Goal: Task Accomplishment & Management: Manage account settings

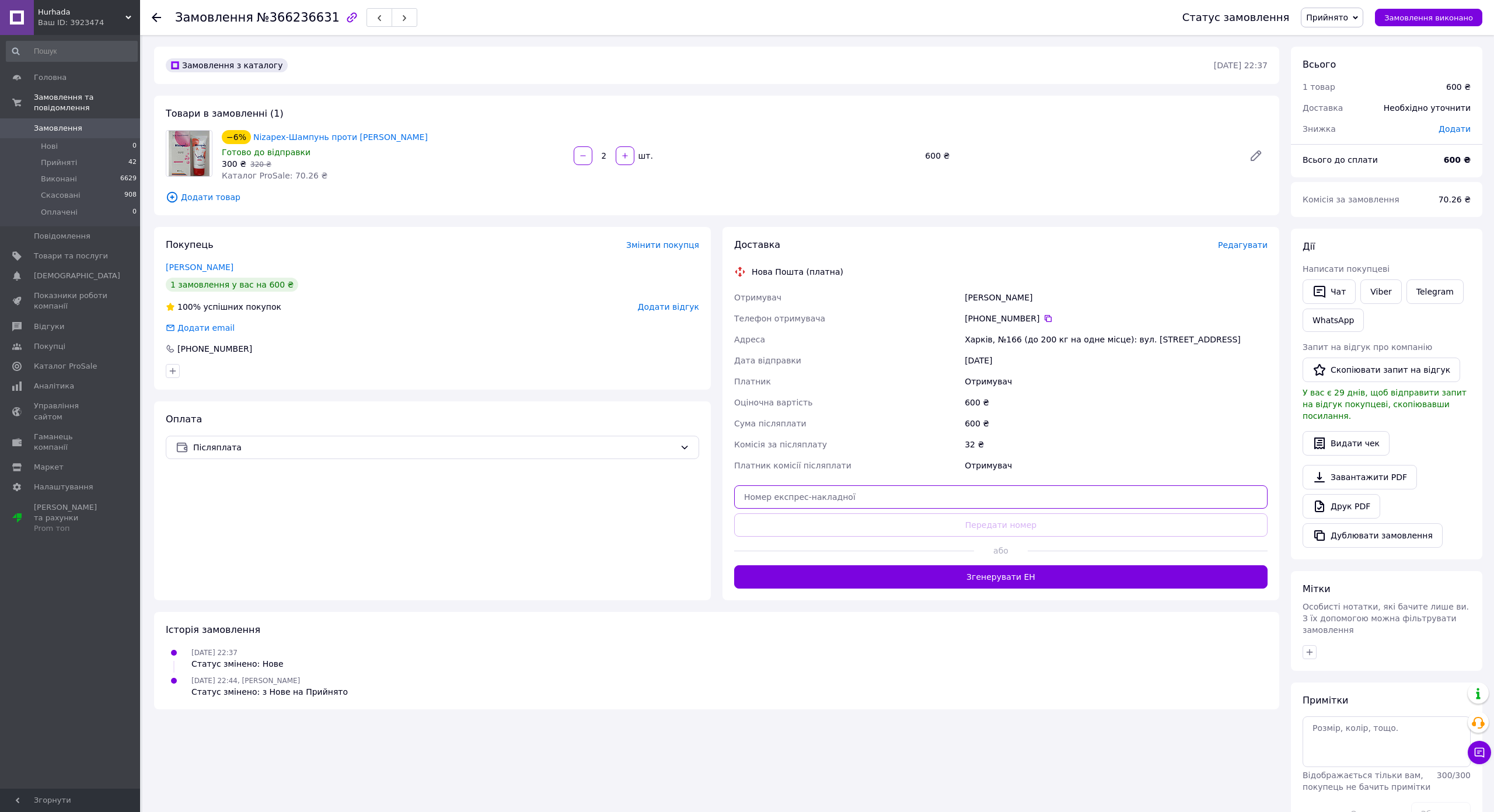
click at [734, 509] on input "text" at bounding box center [1000, 497] width 533 height 23
paste input "20451268895400"
type input "20451268895400"
click at [734, 537] on button "Передати номер" at bounding box center [1000, 525] width 533 height 23
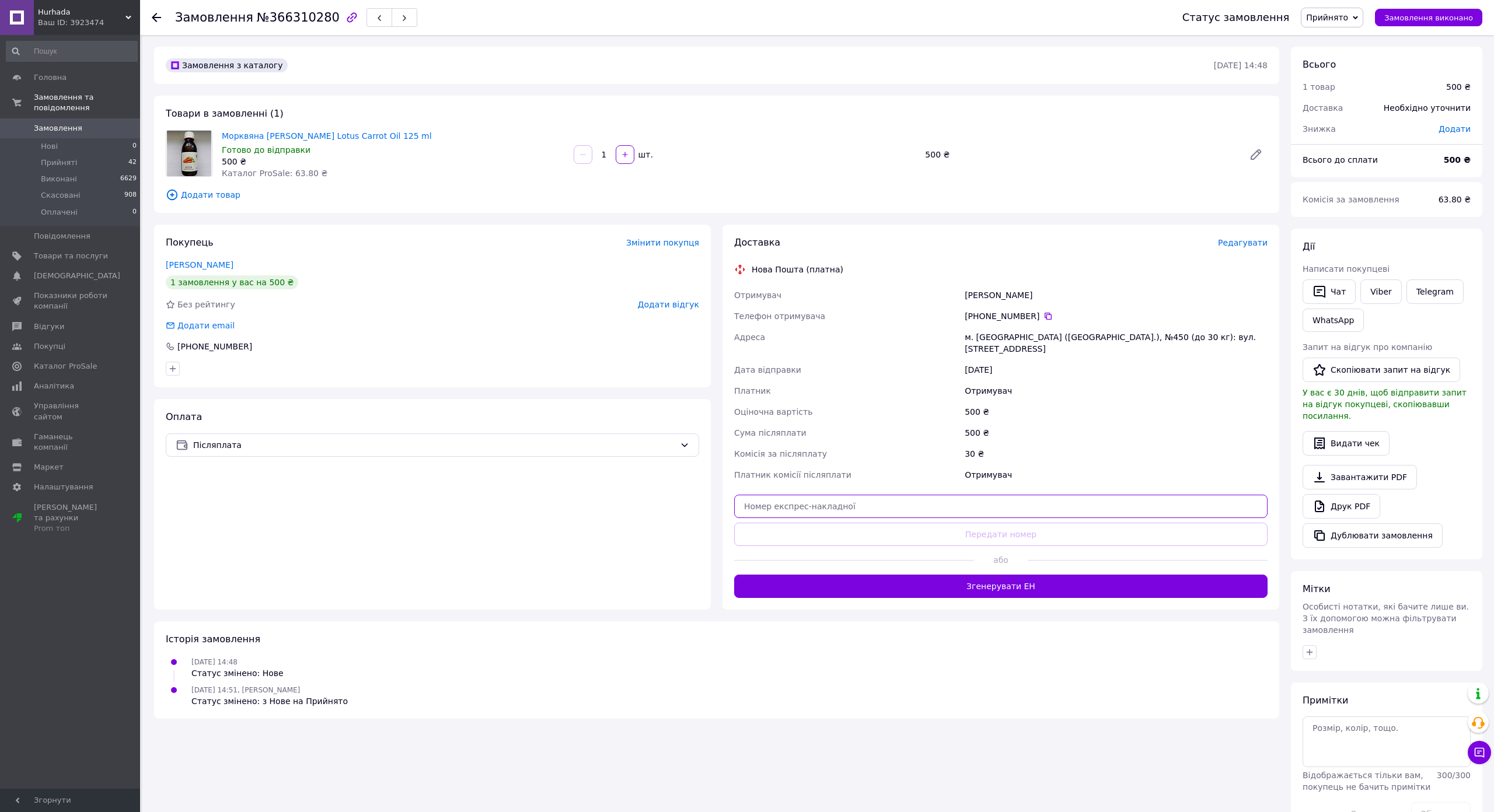
click at [734, 518] on input "text" at bounding box center [1000, 507] width 533 height 23
paste input "20451269113362"
type input "20451269113362"
click at [734, 546] on button "Передати номер" at bounding box center [1000, 534] width 533 height 23
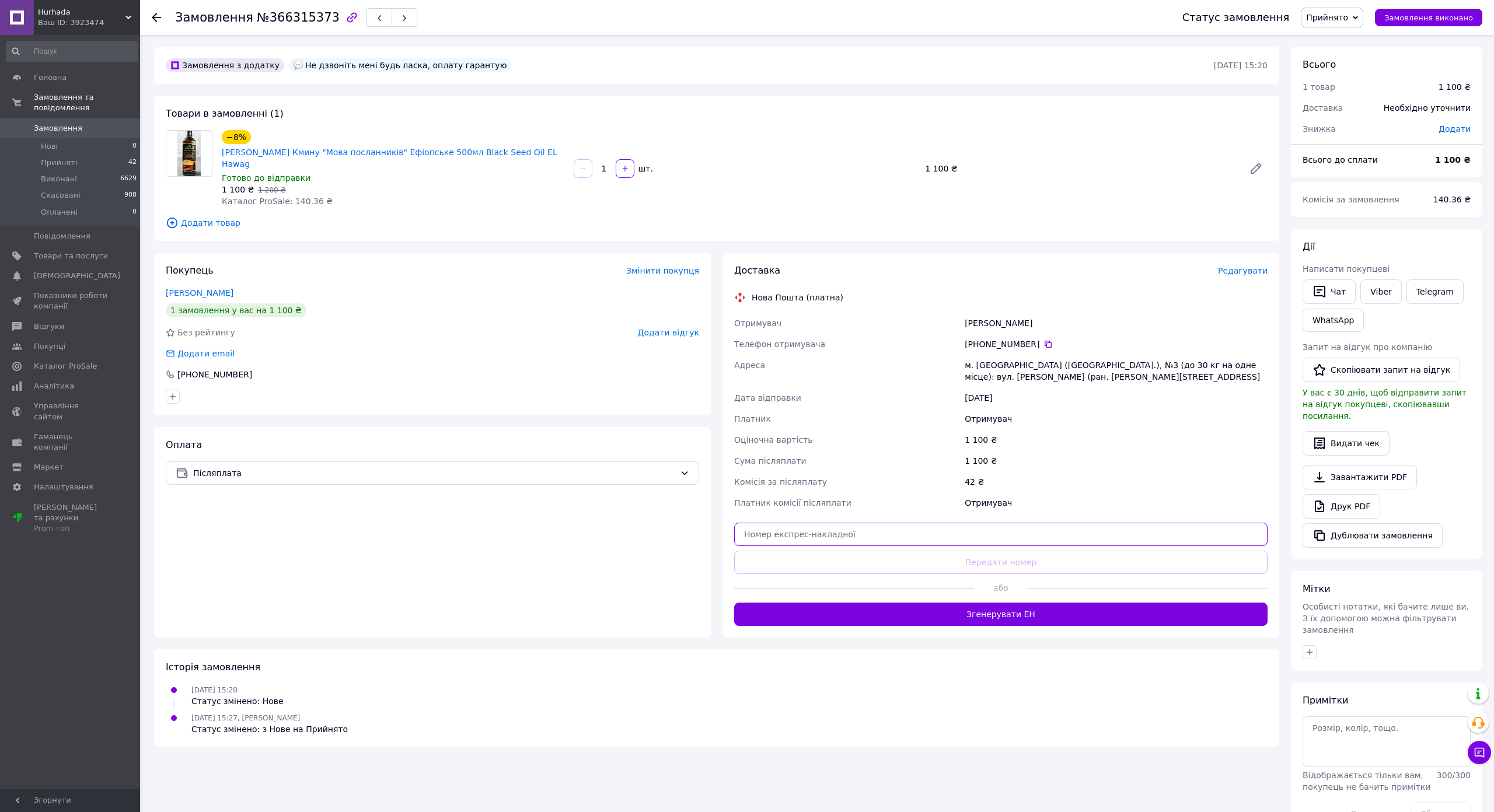
click at [734, 546] on input "text" at bounding box center [1000, 534] width 533 height 23
paste input "20451269132765"
type input "20451269132765"
click at [734, 626] on div "Доставка Редагувати Нова Пошта (платна) Отримувач Сергійко Наталія Телефон отри…" at bounding box center [1000, 445] width 533 height 362
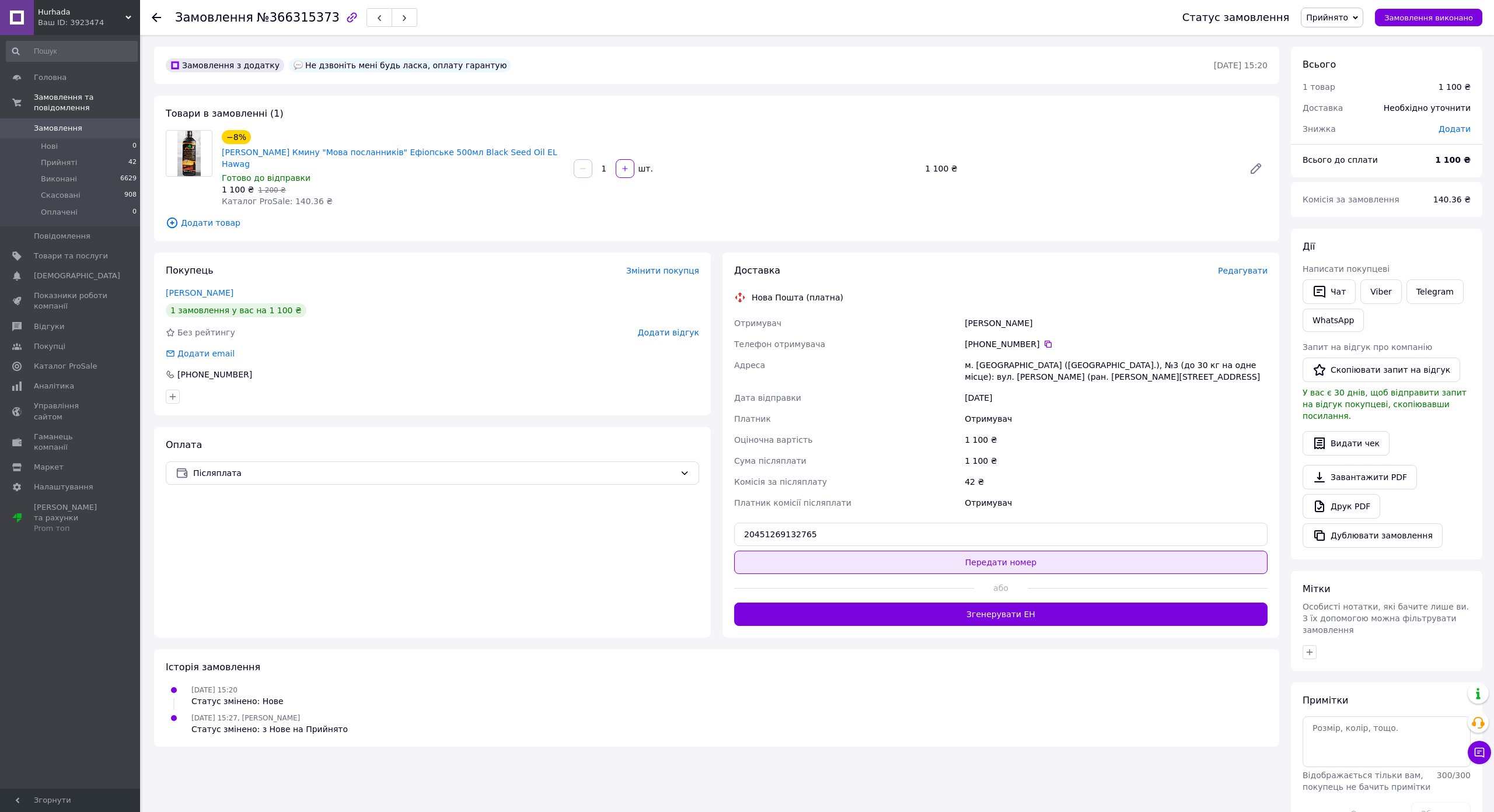
click at [734, 574] on button "Передати номер" at bounding box center [1000, 562] width 533 height 23
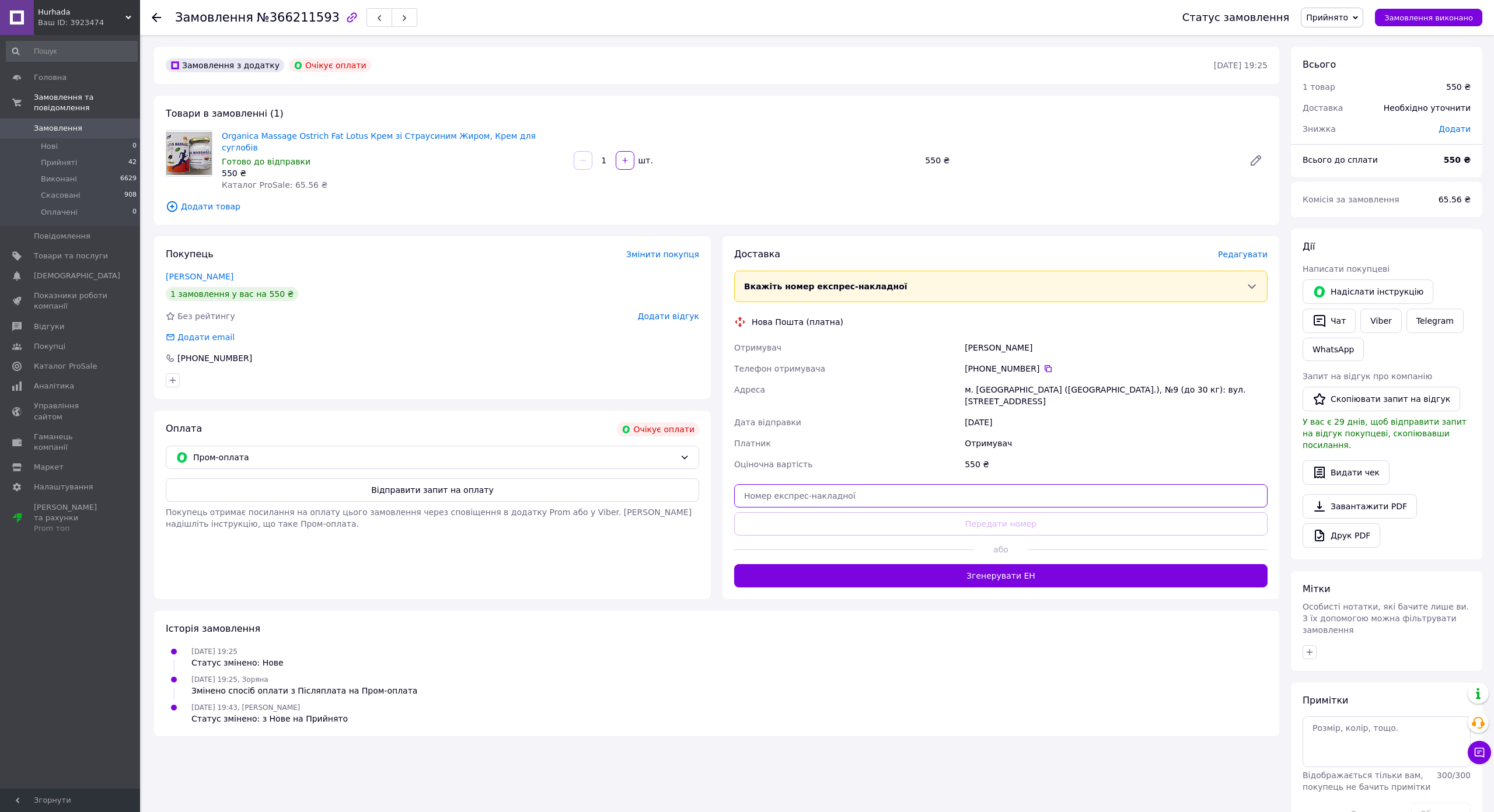
click at [734, 507] on input "text" at bounding box center [1000, 496] width 533 height 23
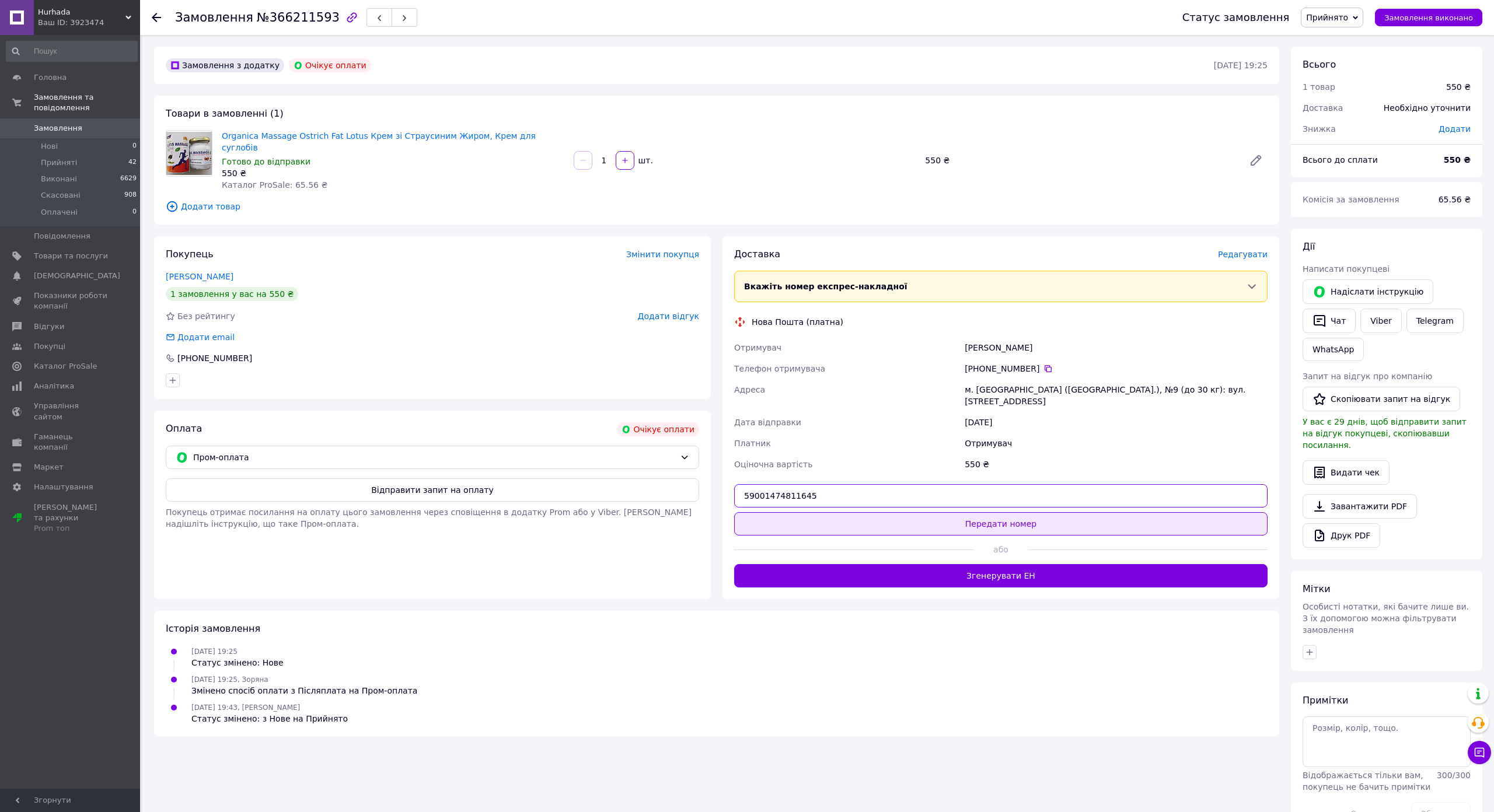
type input "59001474811645"
click at [734, 535] on button "Передати номер" at bounding box center [1000, 524] width 533 height 23
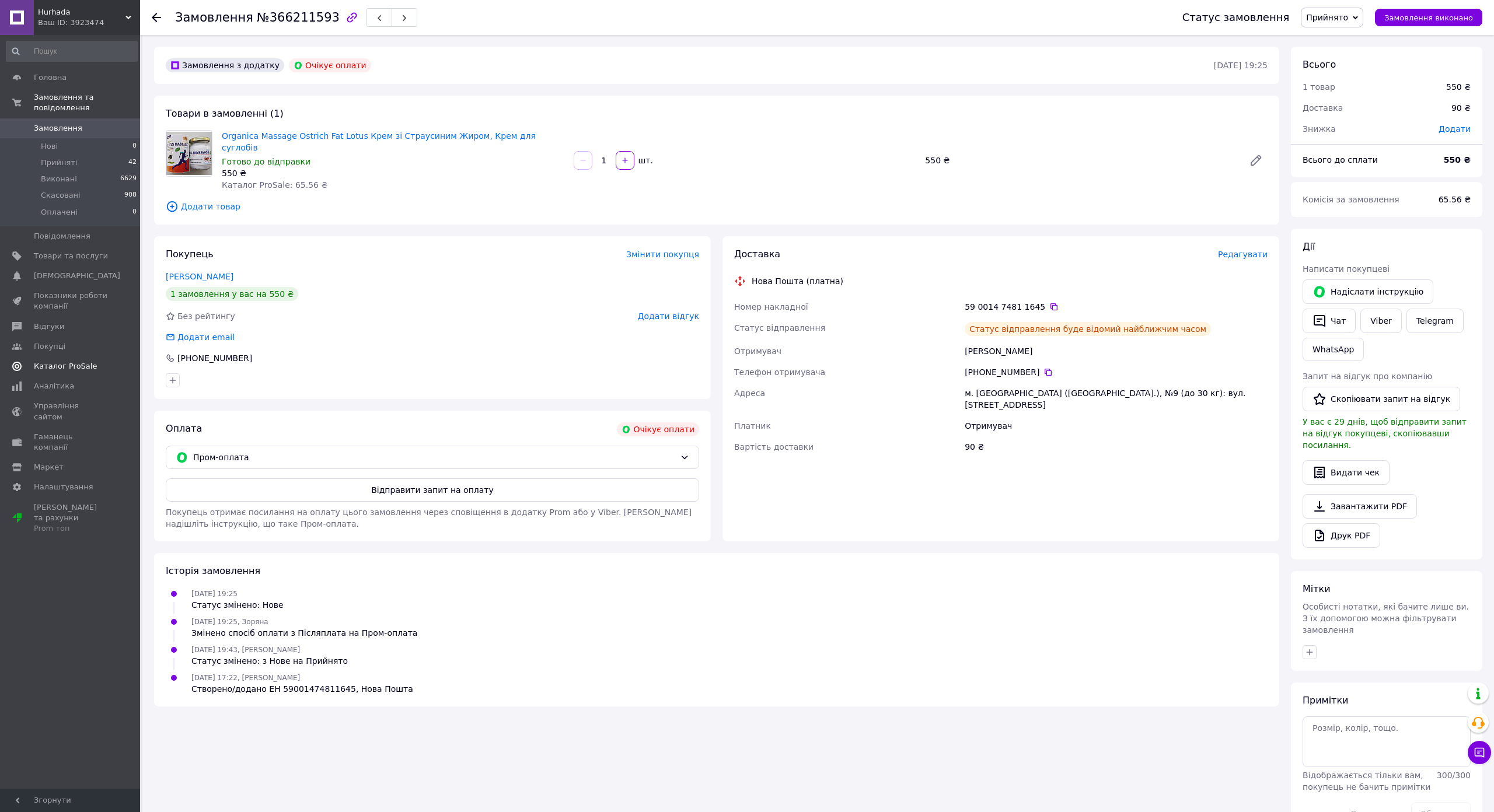
drag, startPoint x: 66, startPoint y: 259, endPoint x: 67, endPoint y: 245, distance: 14.0
click at [66, 270] on span "[DEMOGRAPHIC_DATA]" at bounding box center [77, 275] width 87 height 10
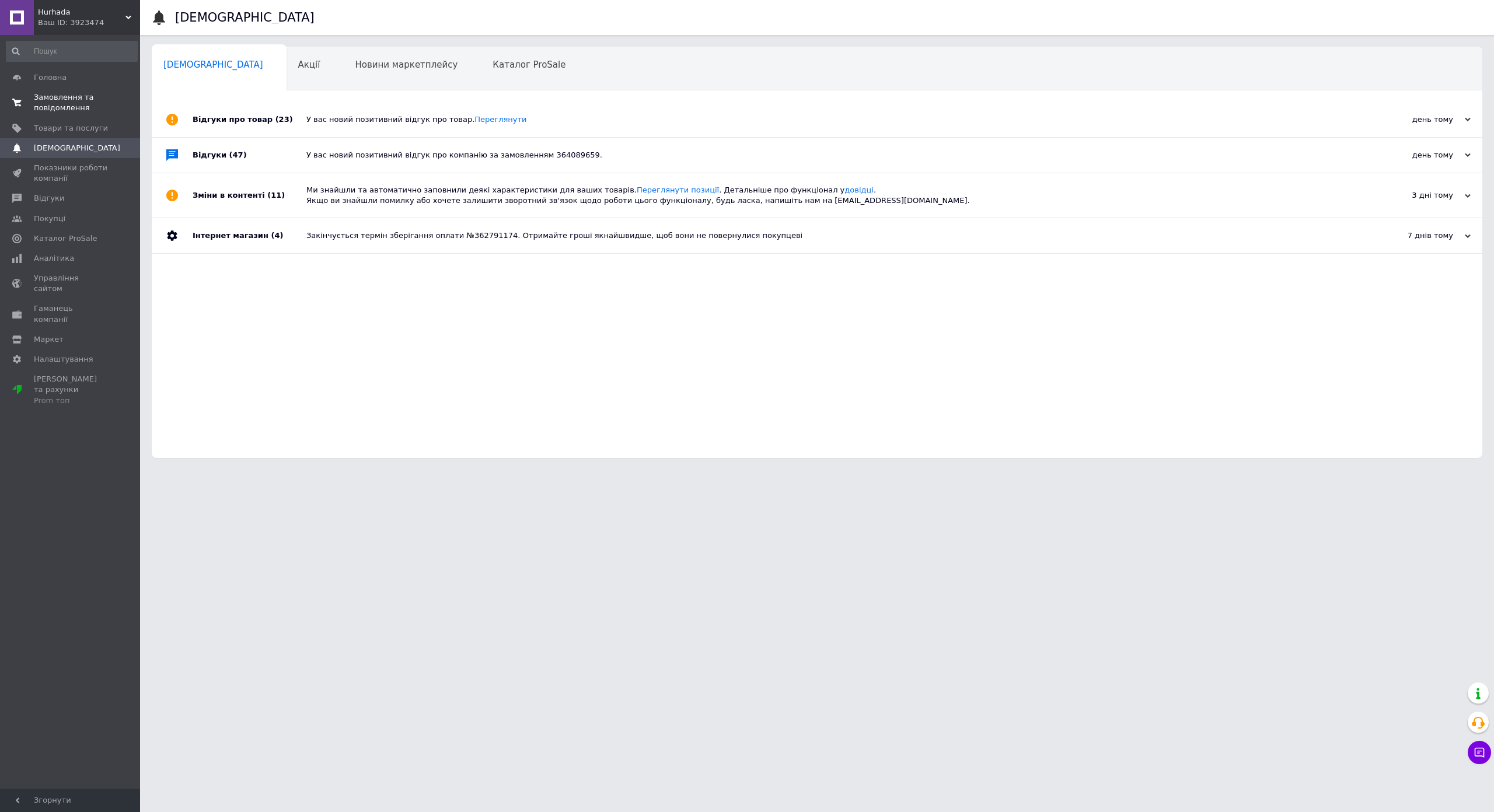
click at [69, 107] on span "Замовлення та повідомлення" at bounding box center [71, 102] width 74 height 21
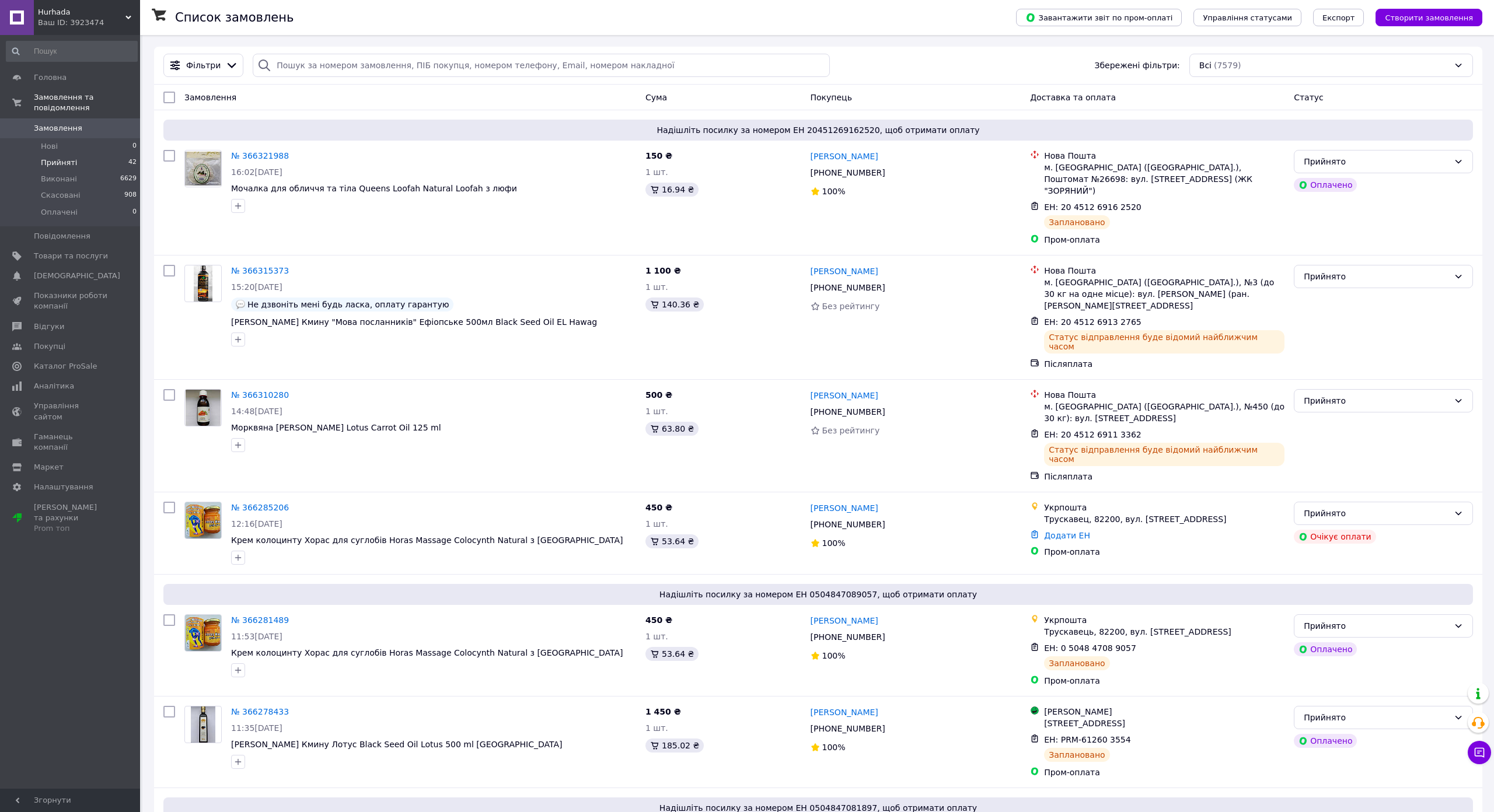
click at [64, 157] on span "Прийняті" at bounding box center [58, 162] width 36 height 10
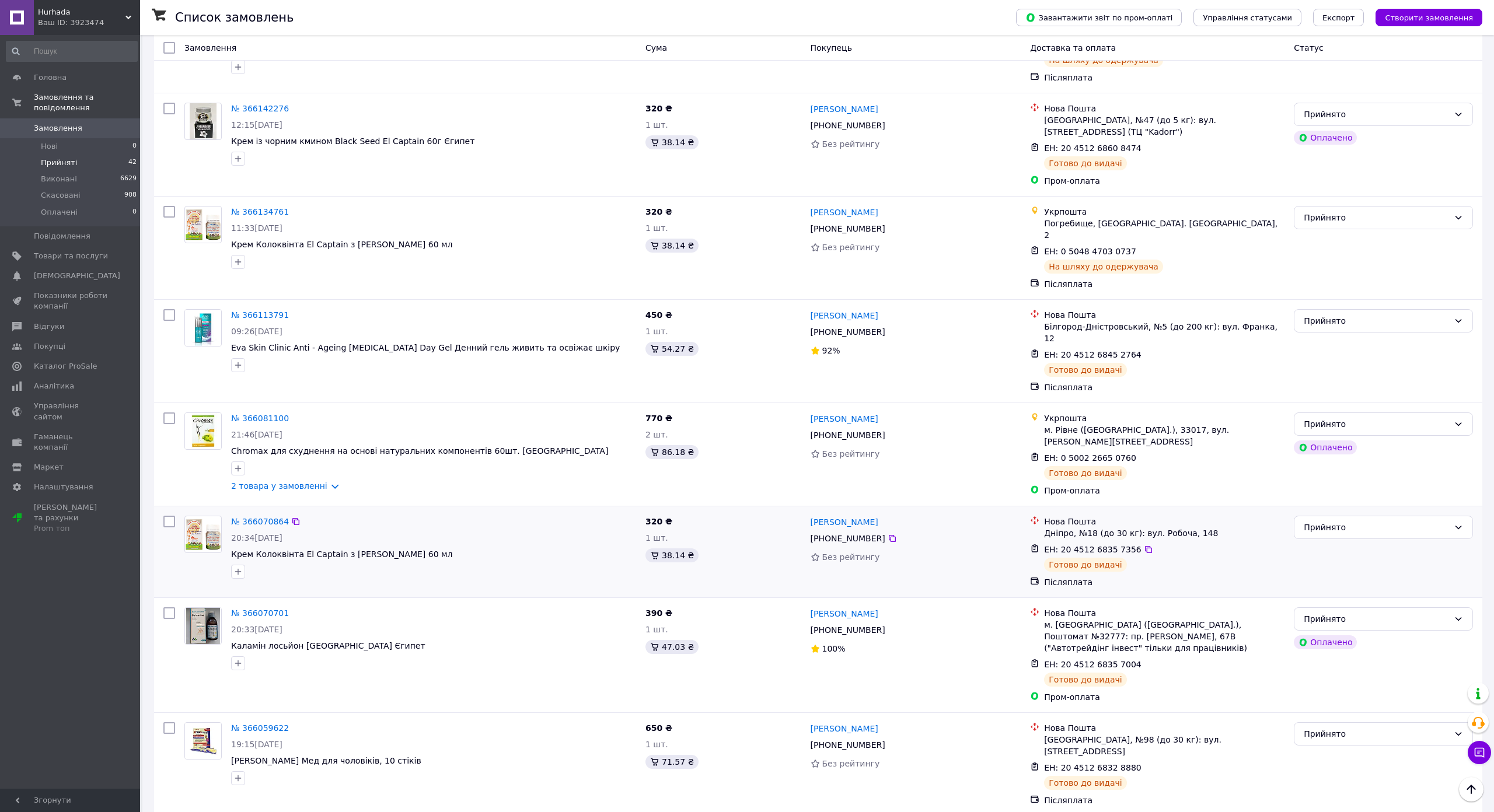
scroll to position [1481, 0]
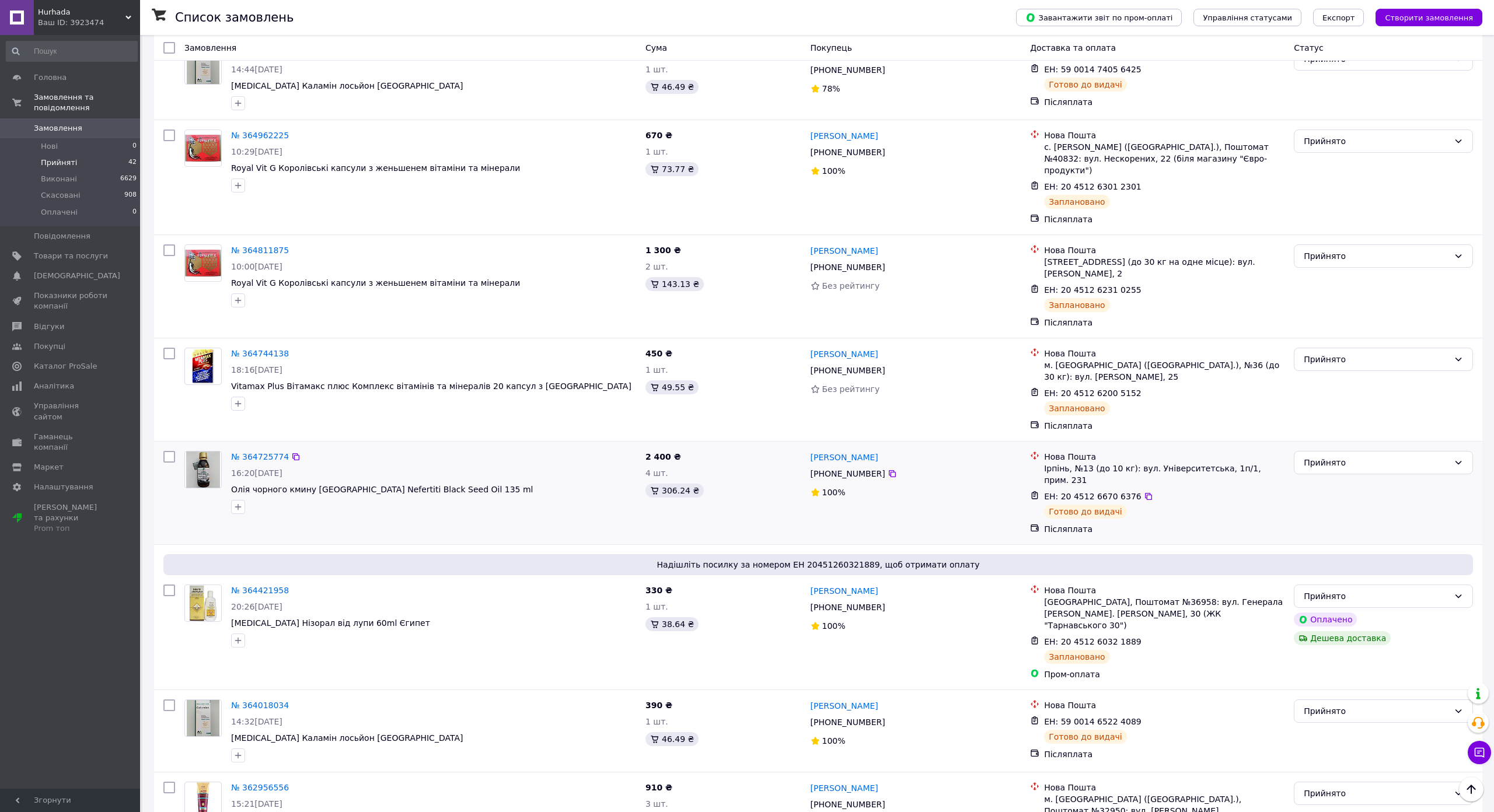
scroll to position [1411, 0]
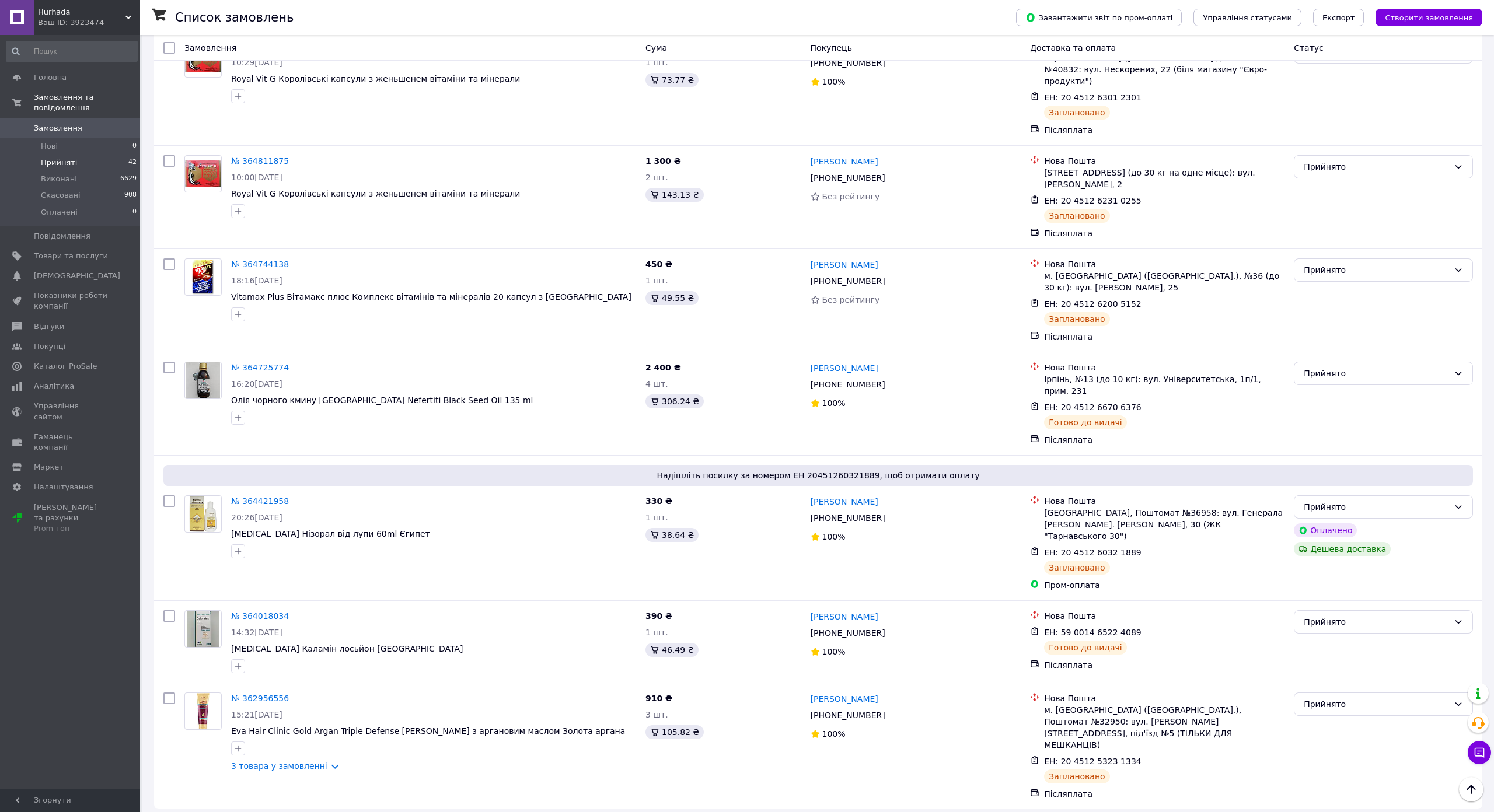
drag, startPoint x: 290, startPoint y: 712, endPoint x: 301, endPoint y: 706, distance: 12.5
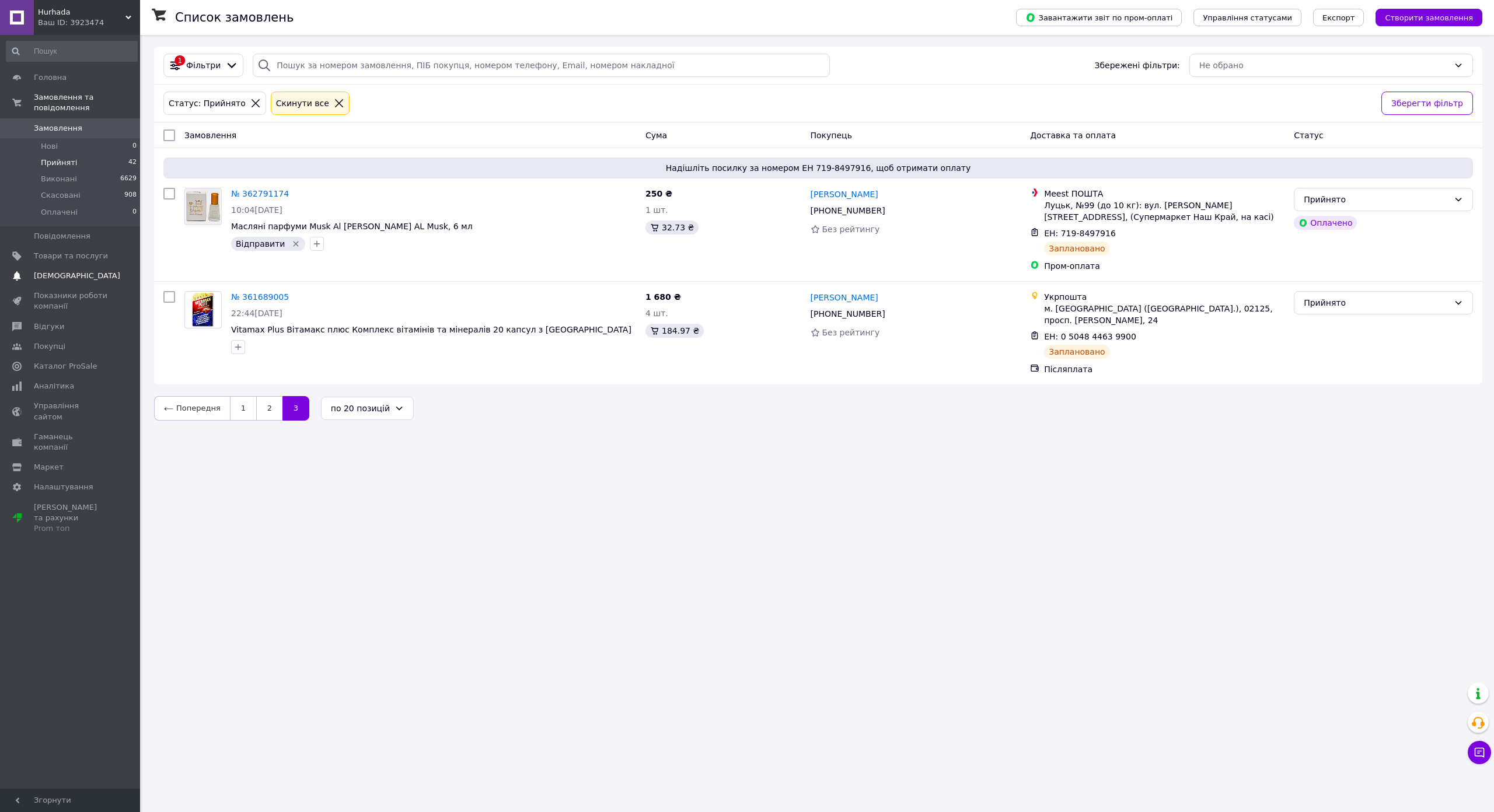
click at [61, 270] on span "[DEMOGRAPHIC_DATA]" at bounding box center [77, 275] width 87 height 10
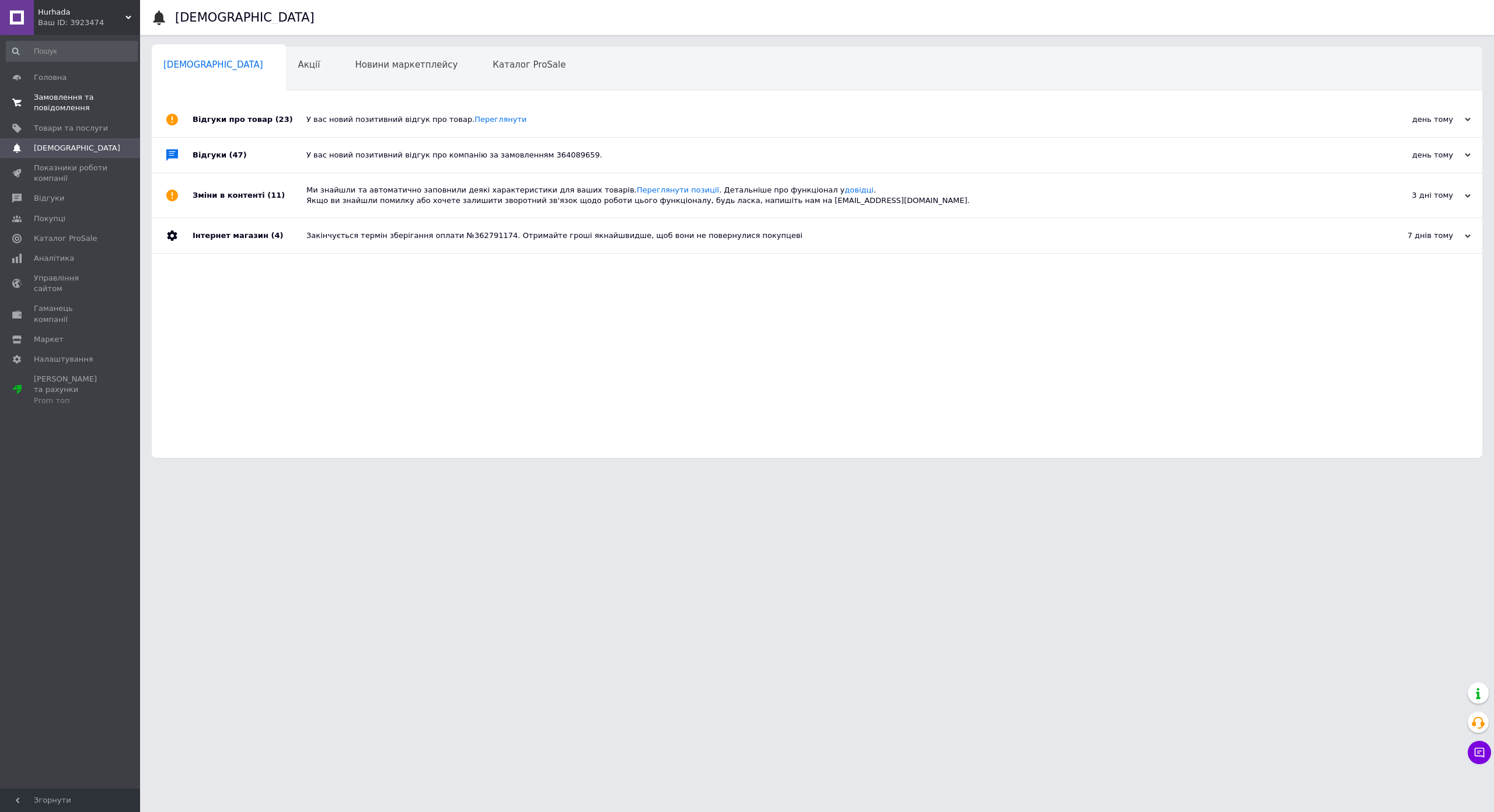
click at [66, 104] on span "Замовлення та повідомлення" at bounding box center [71, 102] width 74 height 21
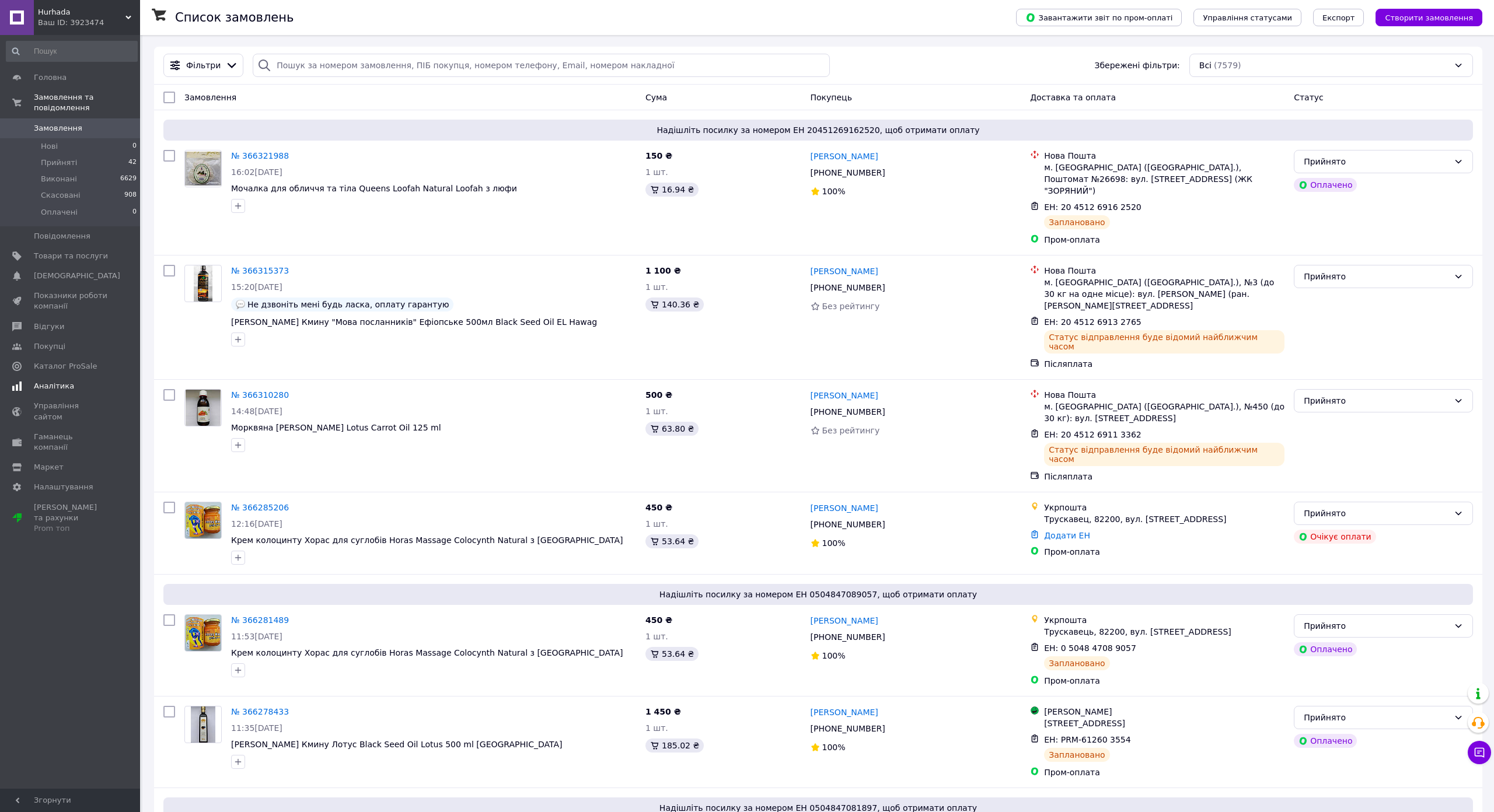
click at [73, 381] on span "Аналітика" at bounding box center [71, 386] width 74 height 10
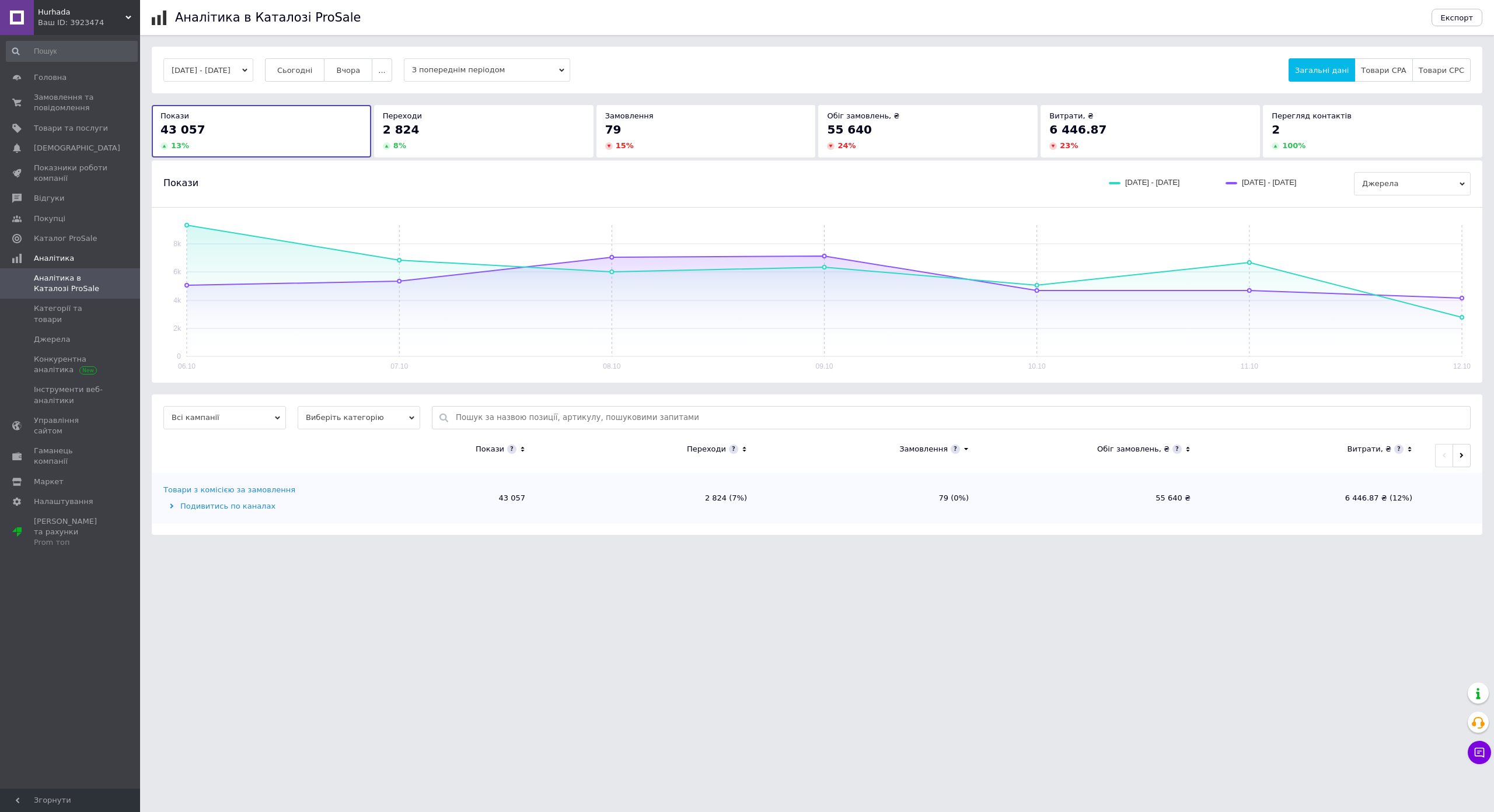
click at [490, 124] on div "2 824" at bounding box center [483, 130] width 202 height 16
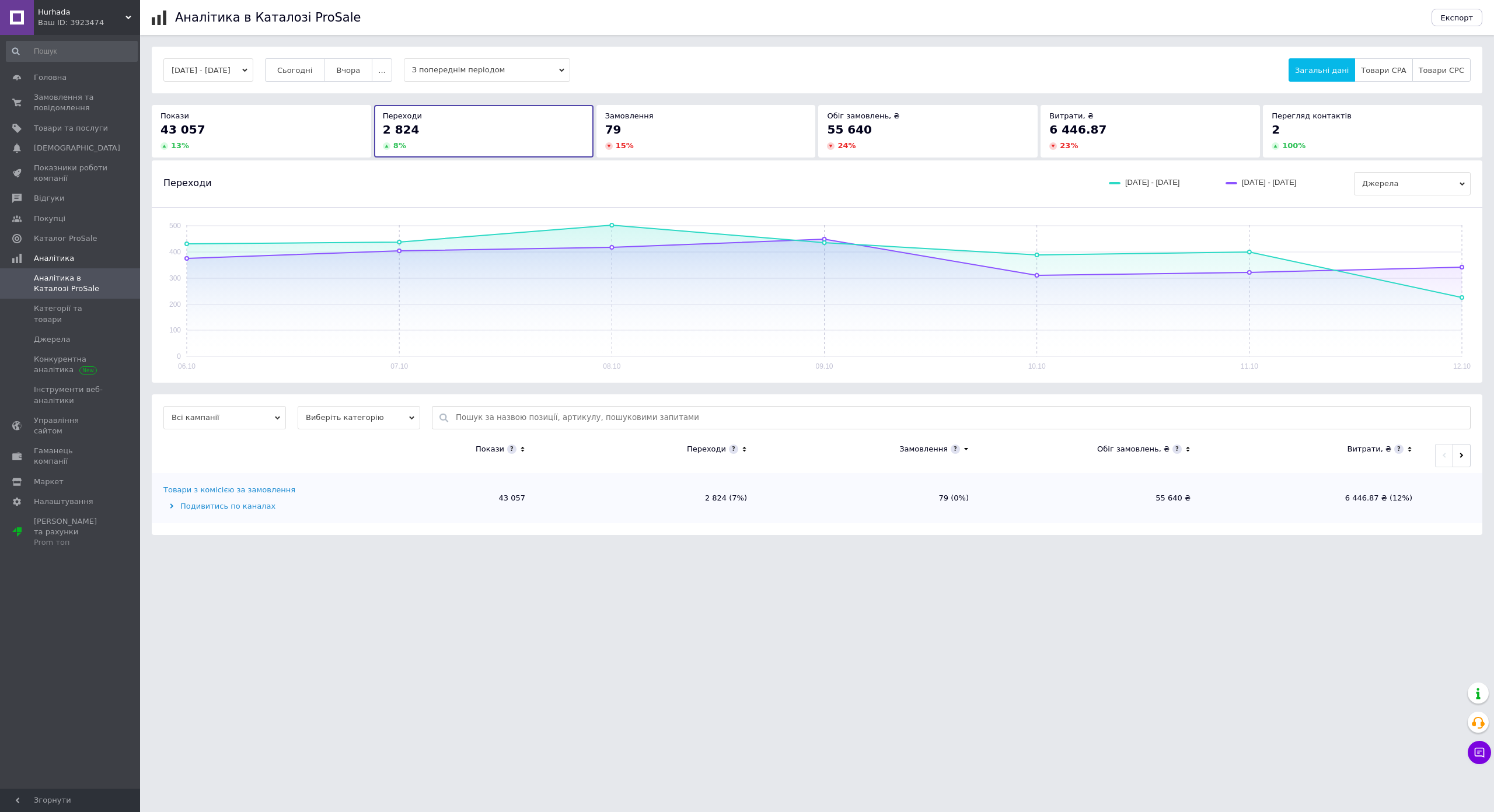
click at [769, 134] on div "79" at bounding box center [706, 130] width 202 height 16
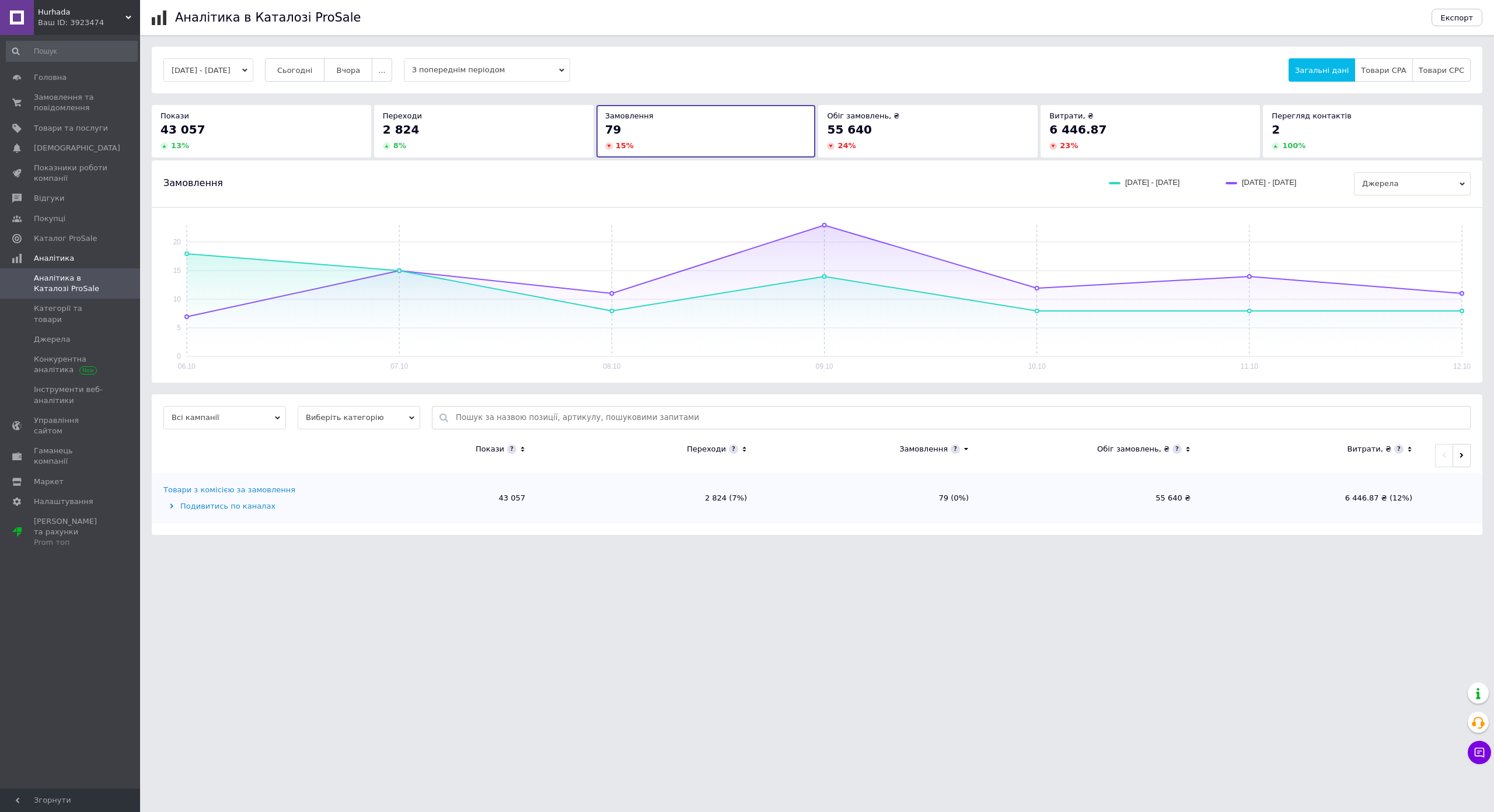
click at [904, 126] on div "55 640" at bounding box center [928, 130] width 202 height 16
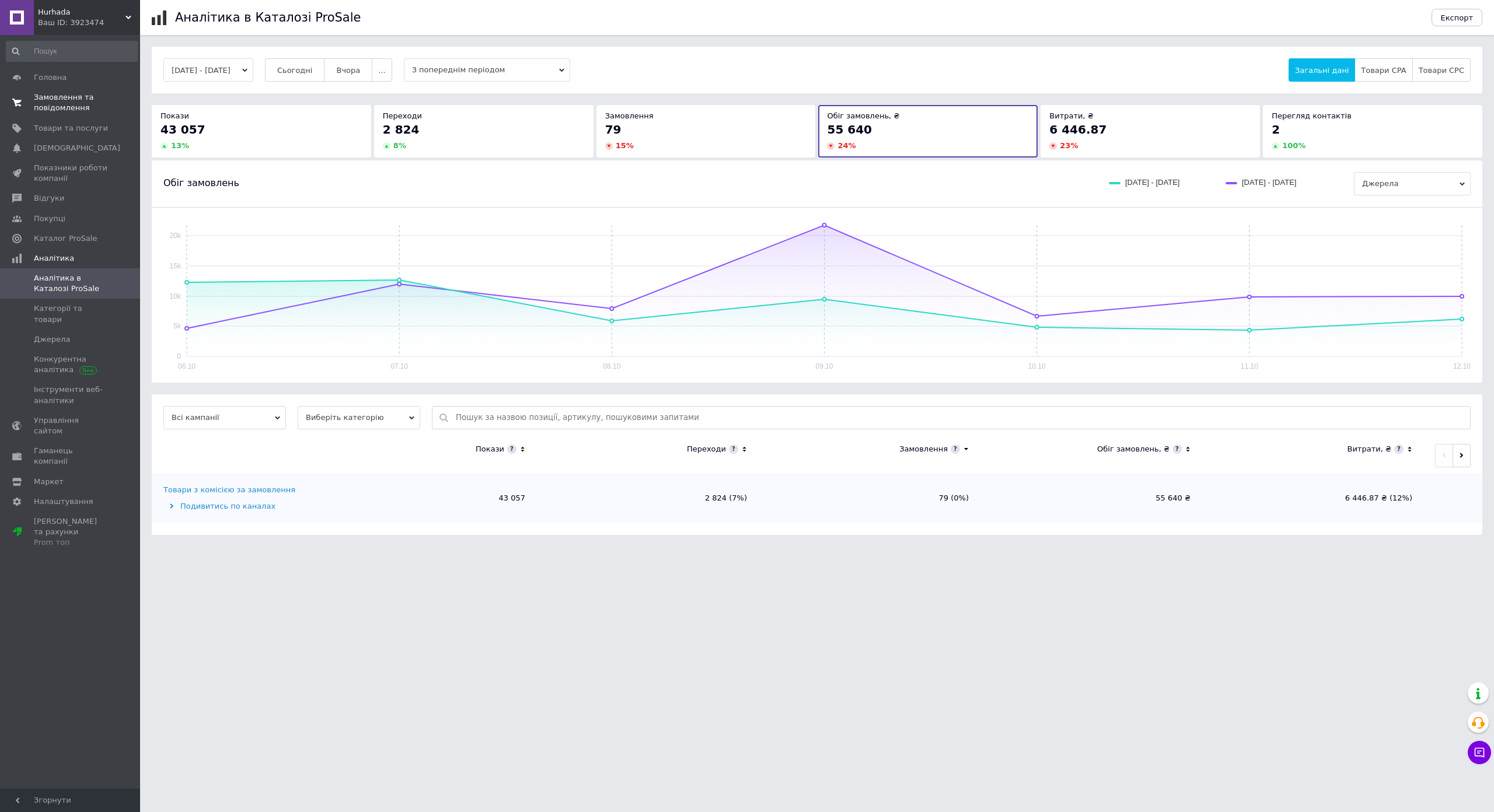
click at [76, 90] on link "Замовлення та повідомлення 0 0" at bounding box center [71, 102] width 143 height 30
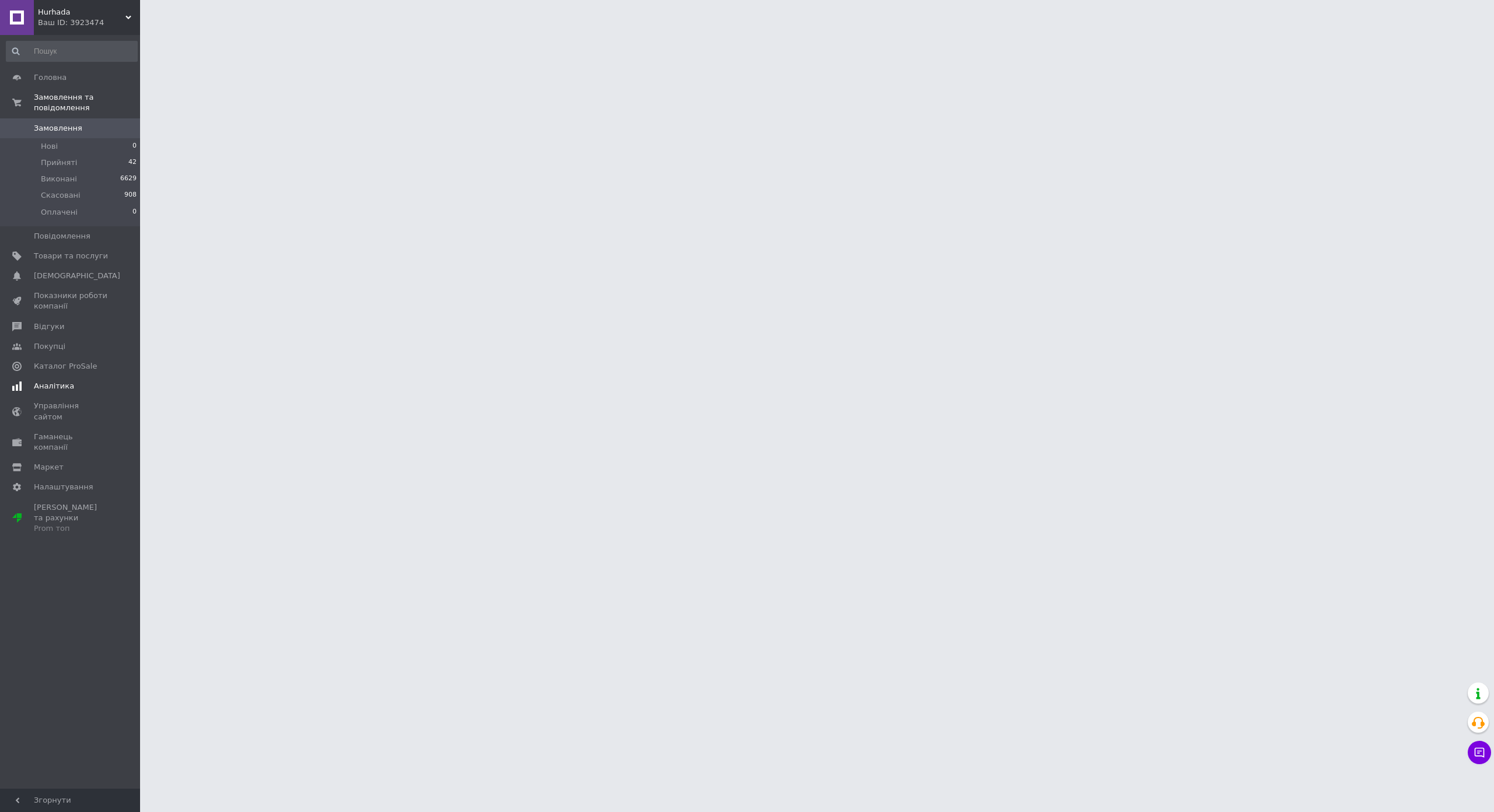
click at [75, 376] on link "Аналітика" at bounding box center [71, 386] width 143 height 20
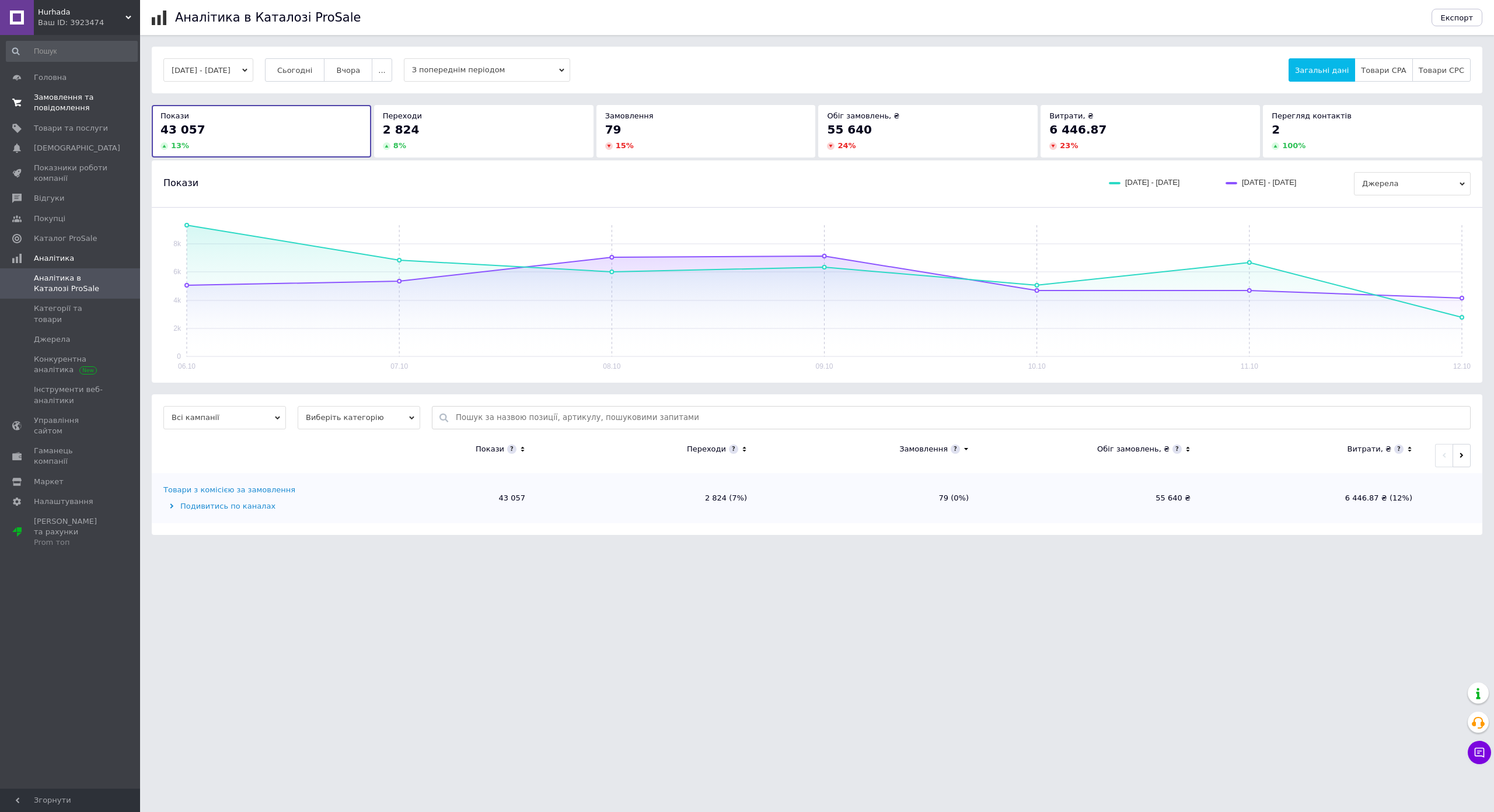
click at [73, 113] on span "Замовлення та повідомлення" at bounding box center [71, 102] width 74 height 21
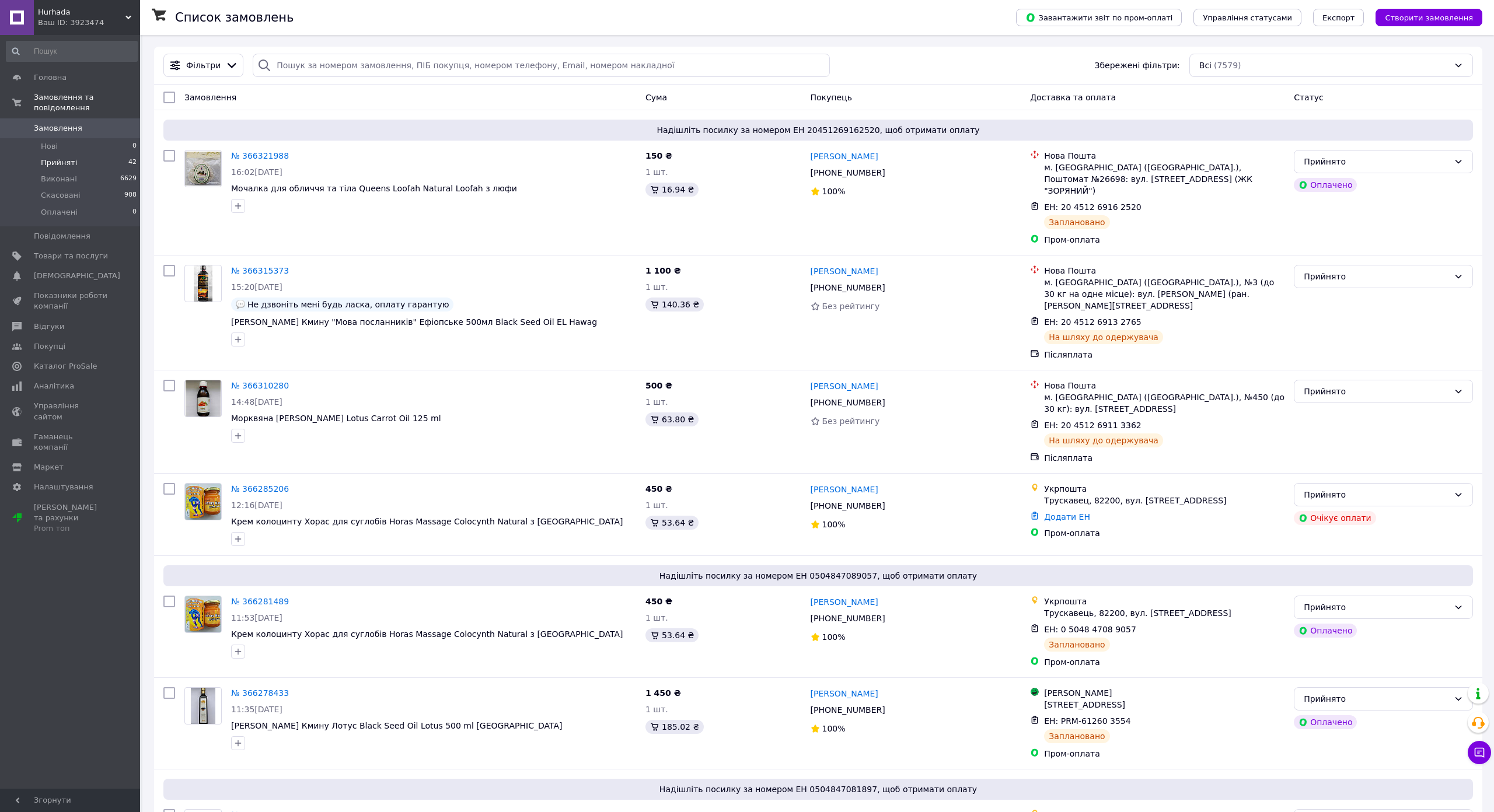
click at [76, 157] on li "Прийняті 42" at bounding box center [71, 163] width 143 height 16
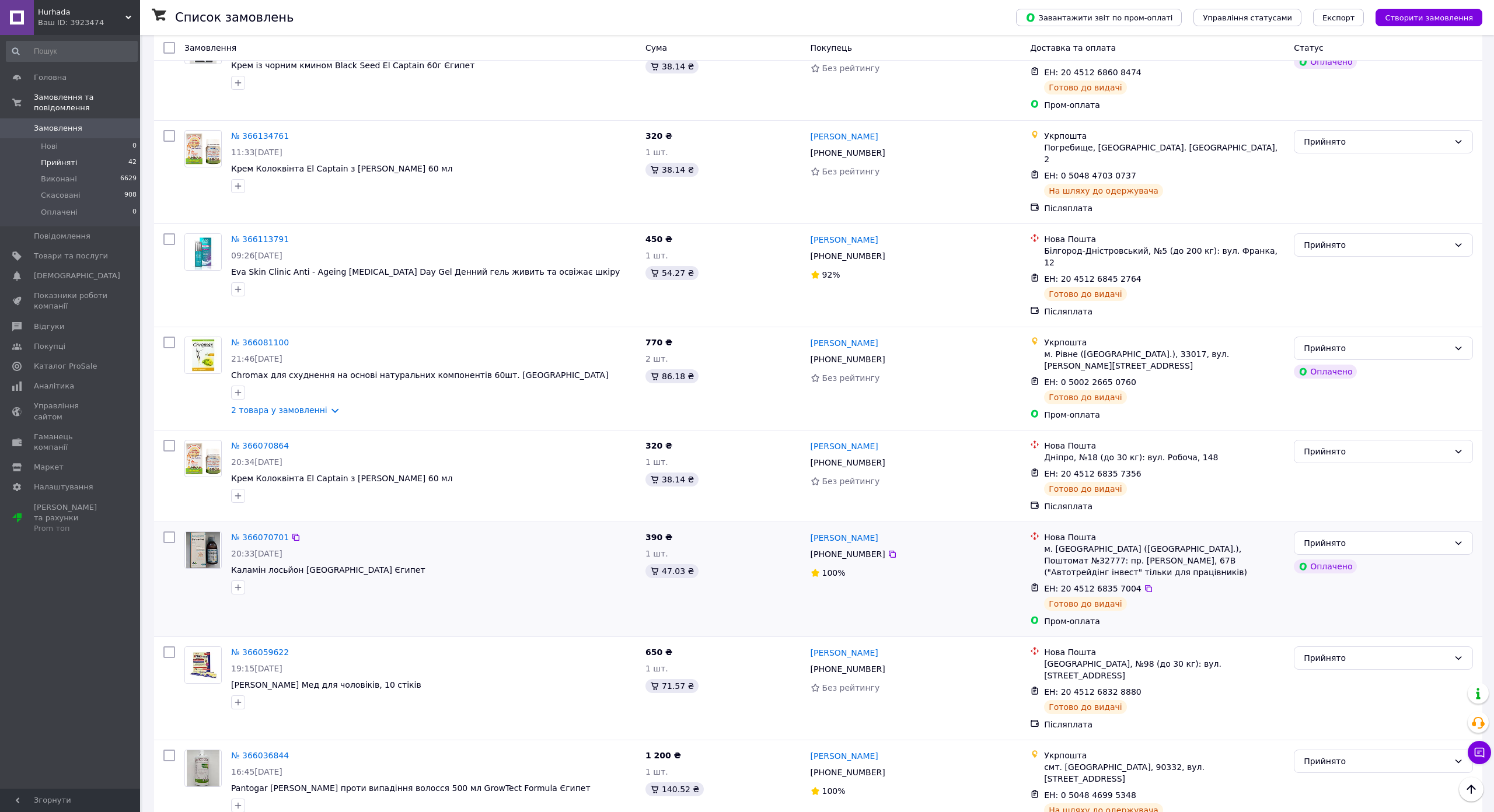
scroll to position [1481, 0]
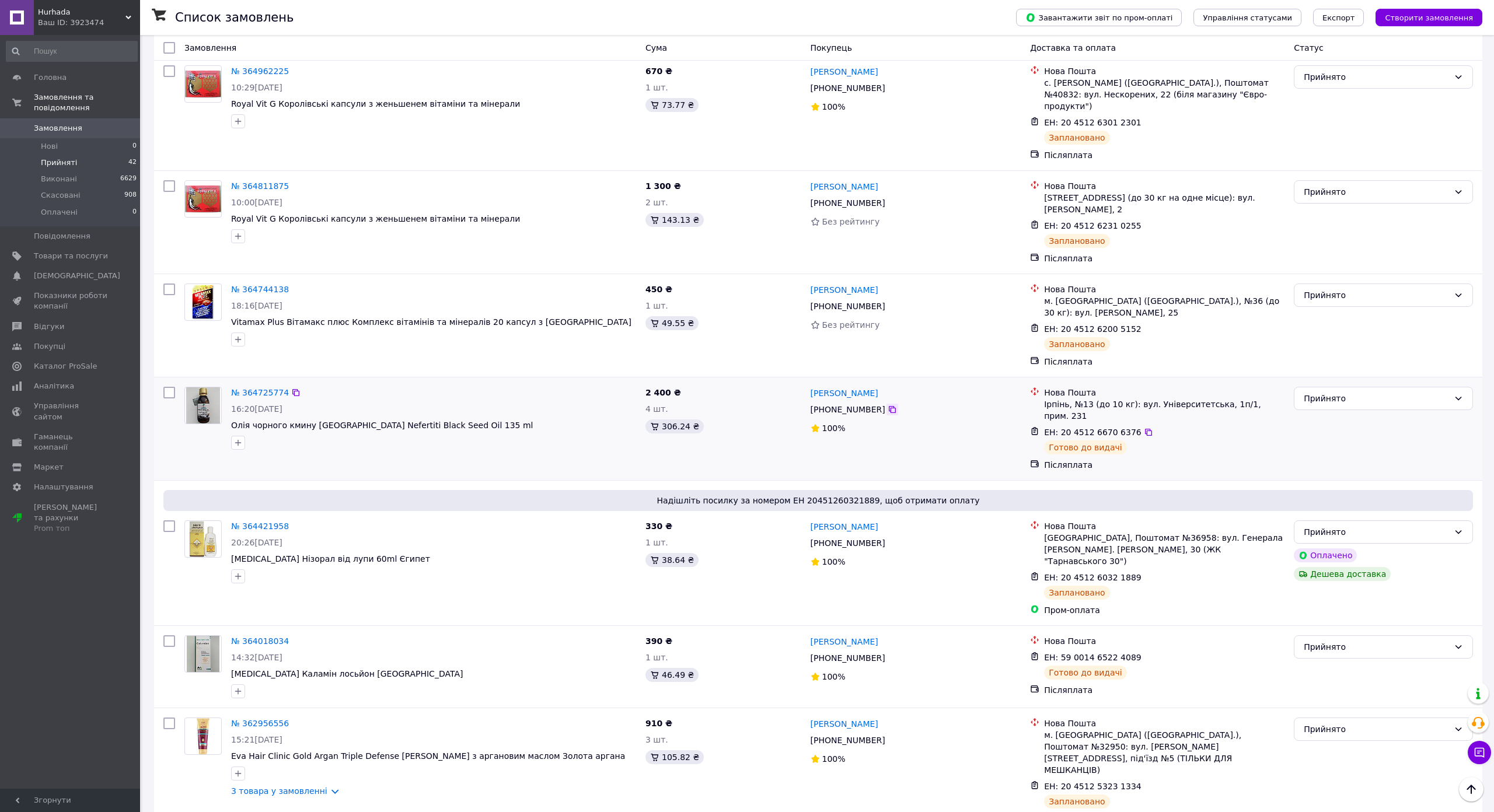
scroll to position [1411, 0]
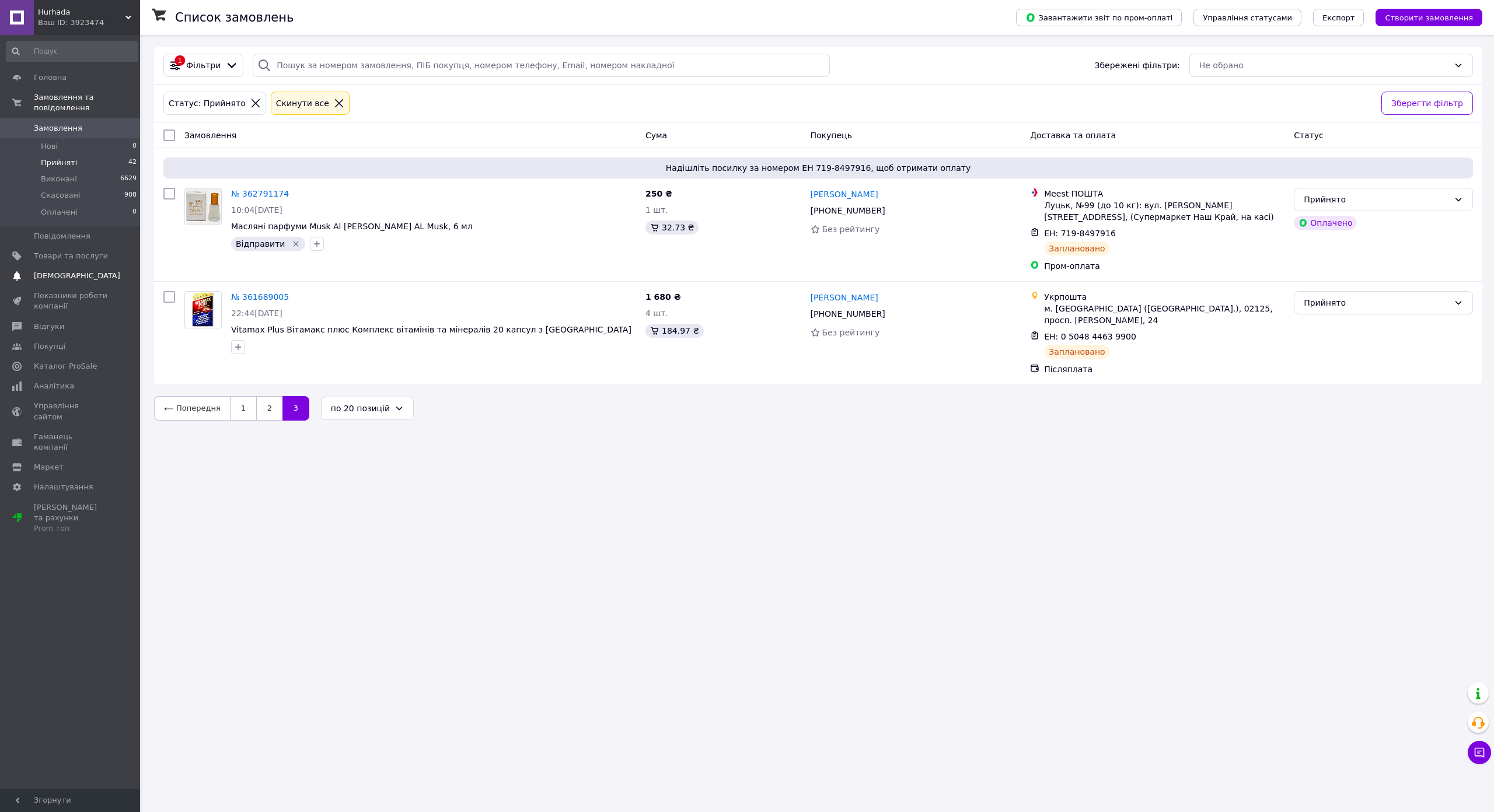
click at [67, 270] on span "[DEMOGRAPHIC_DATA]" at bounding box center [77, 275] width 87 height 10
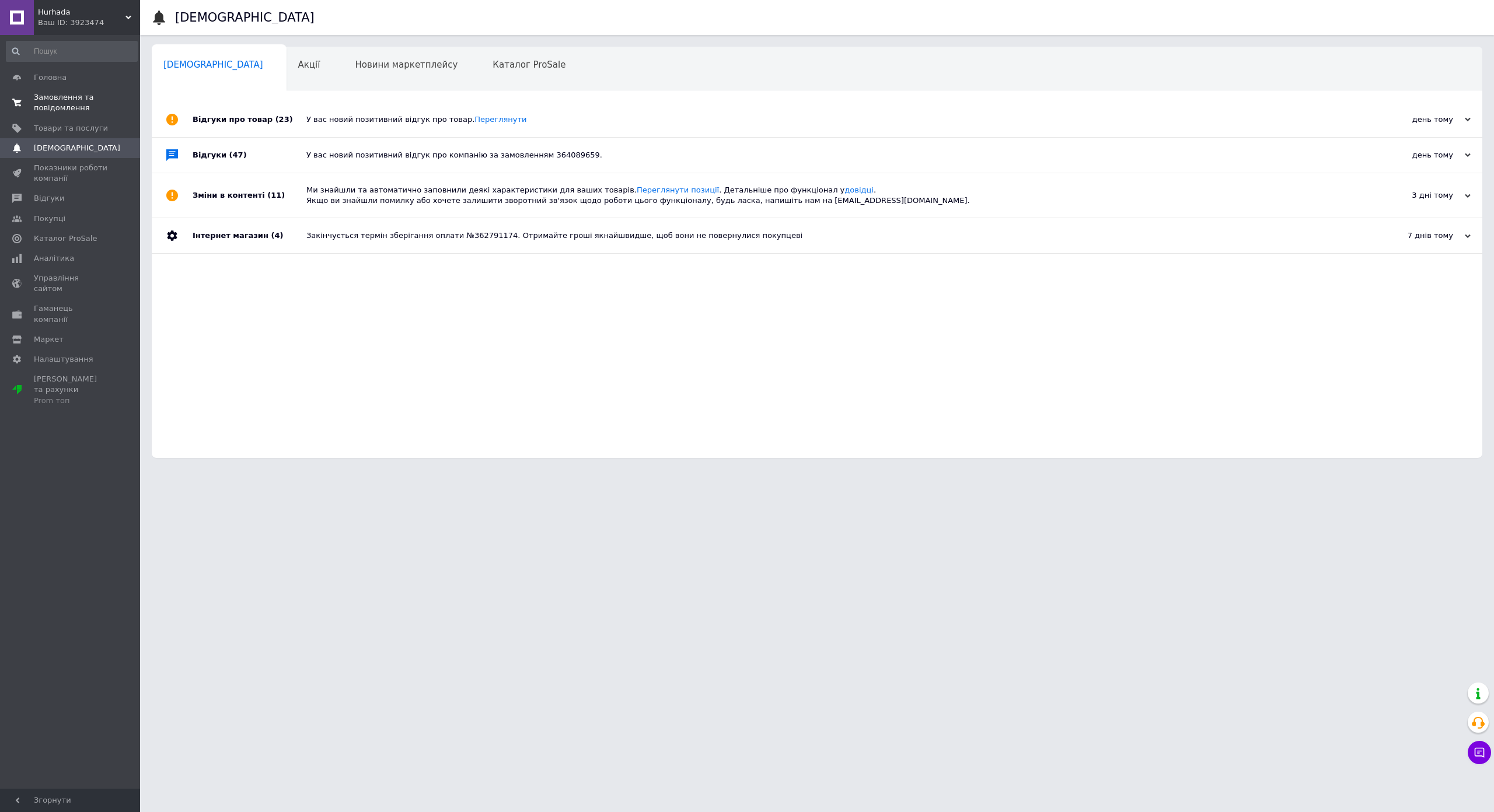
click at [58, 101] on span "Замовлення та повідомлення" at bounding box center [71, 102] width 74 height 21
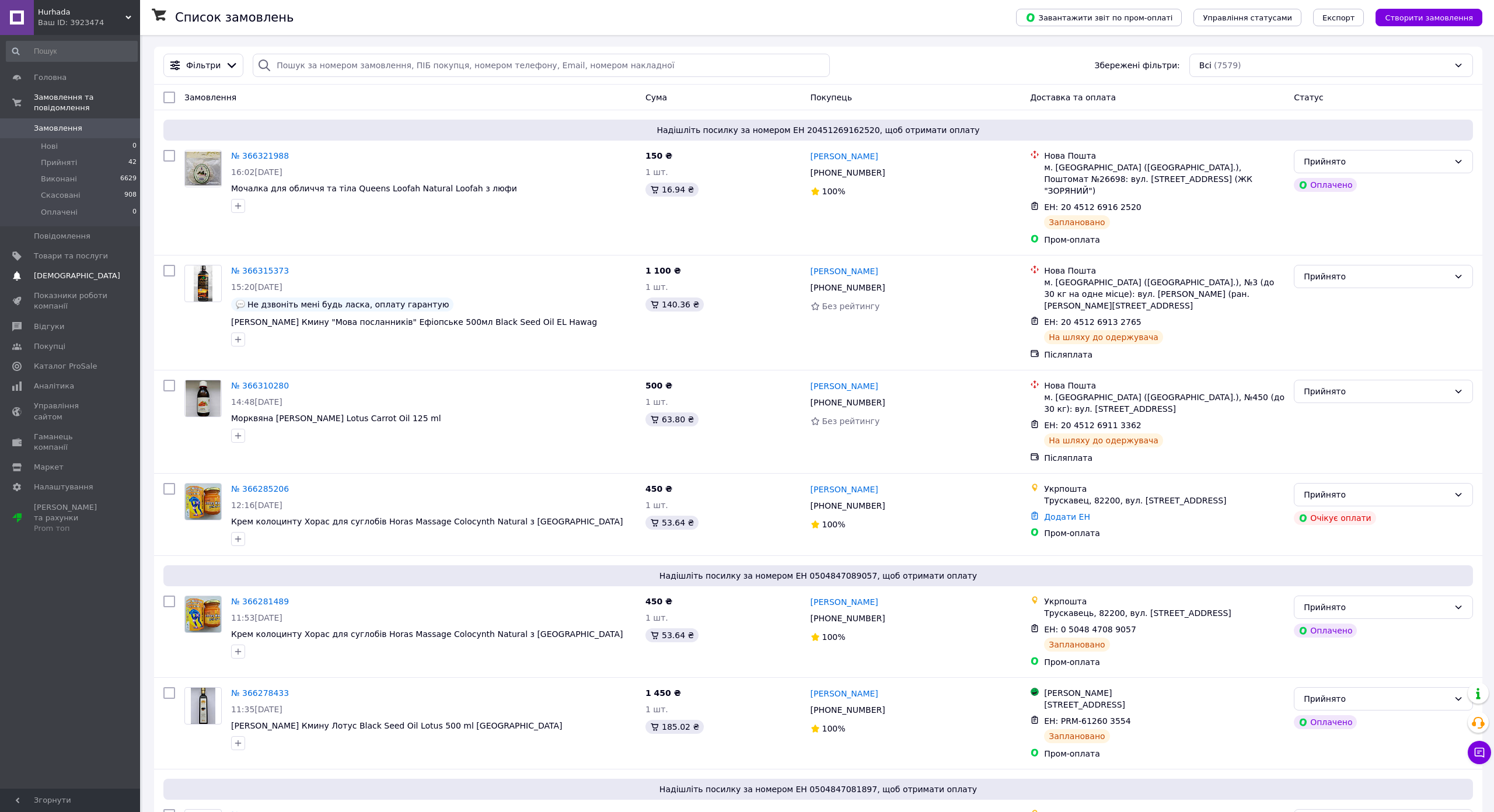
click at [76, 270] on span "[DEMOGRAPHIC_DATA]" at bounding box center [77, 275] width 87 height 10
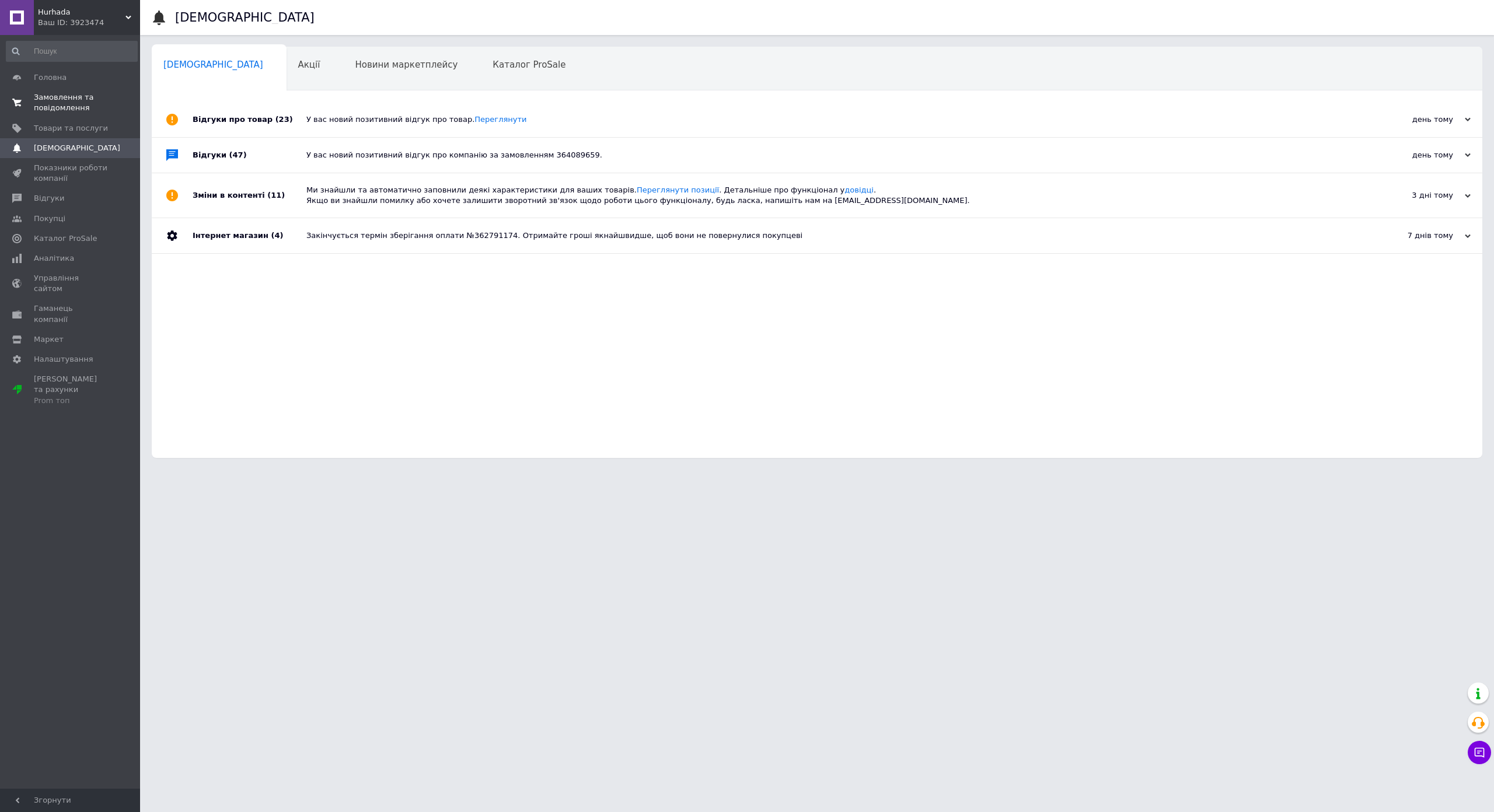
click at [80, 101] on span "Замовлення та повідомлення" at bounding box center [71, 102] width 74 height 21
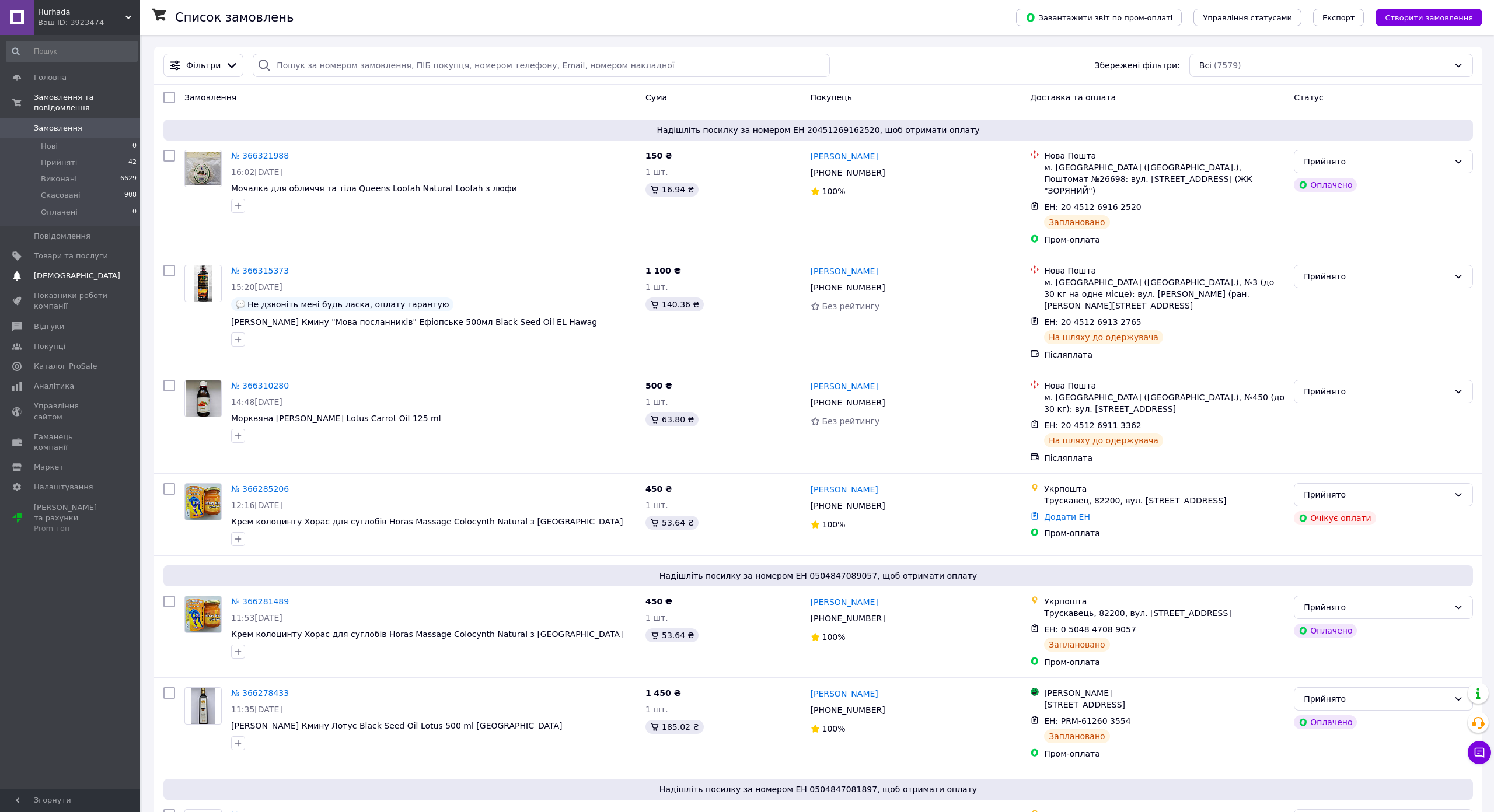
click at [95, 270] on span "[DEMOGRAPHIC_DATA]" at bounding box center [71, 275] width 74 height 10
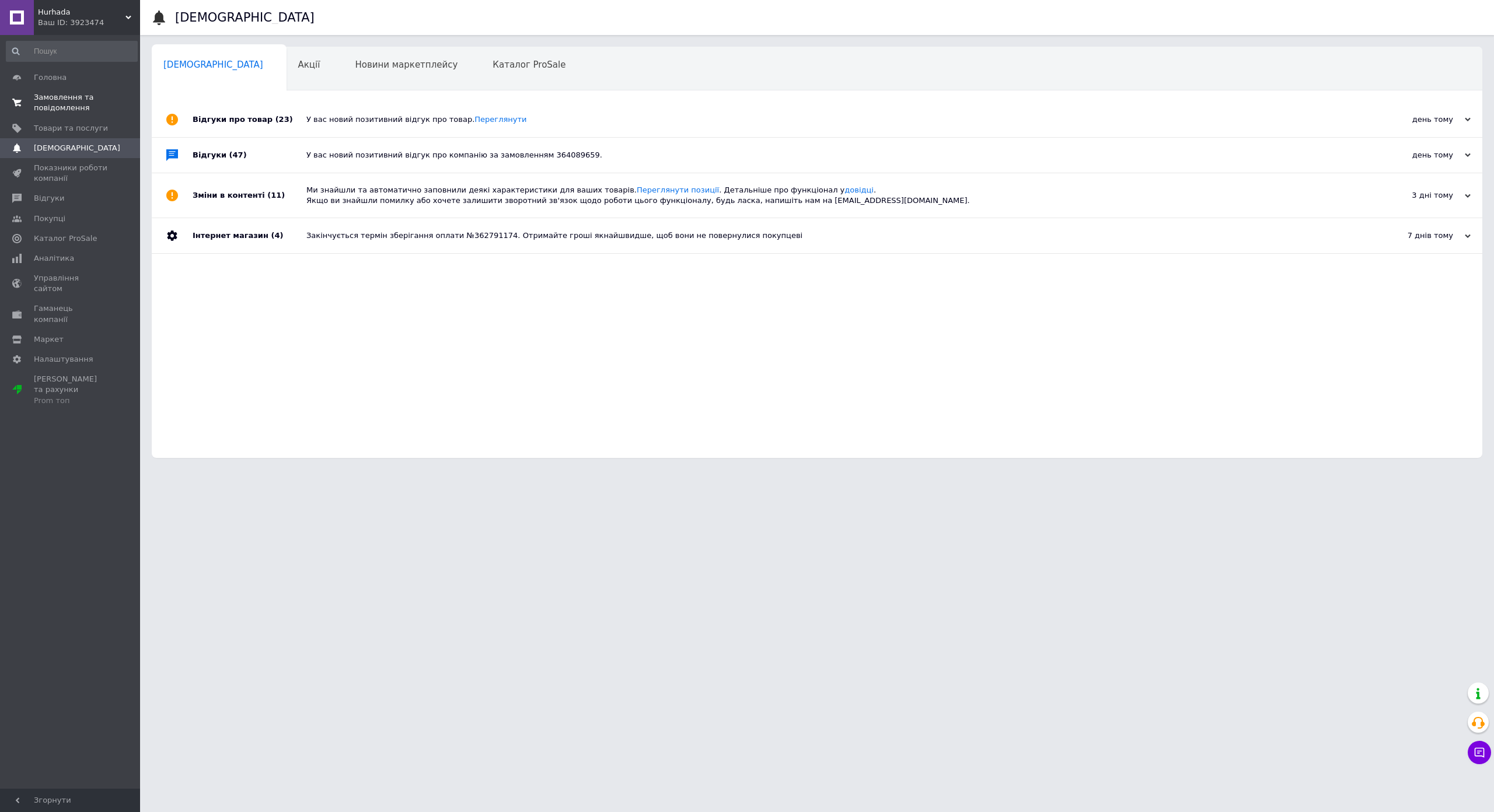
click at [73, 106] on span "Замовлення та повідомлення" at bounding box center [71, 102] width 74 height 21
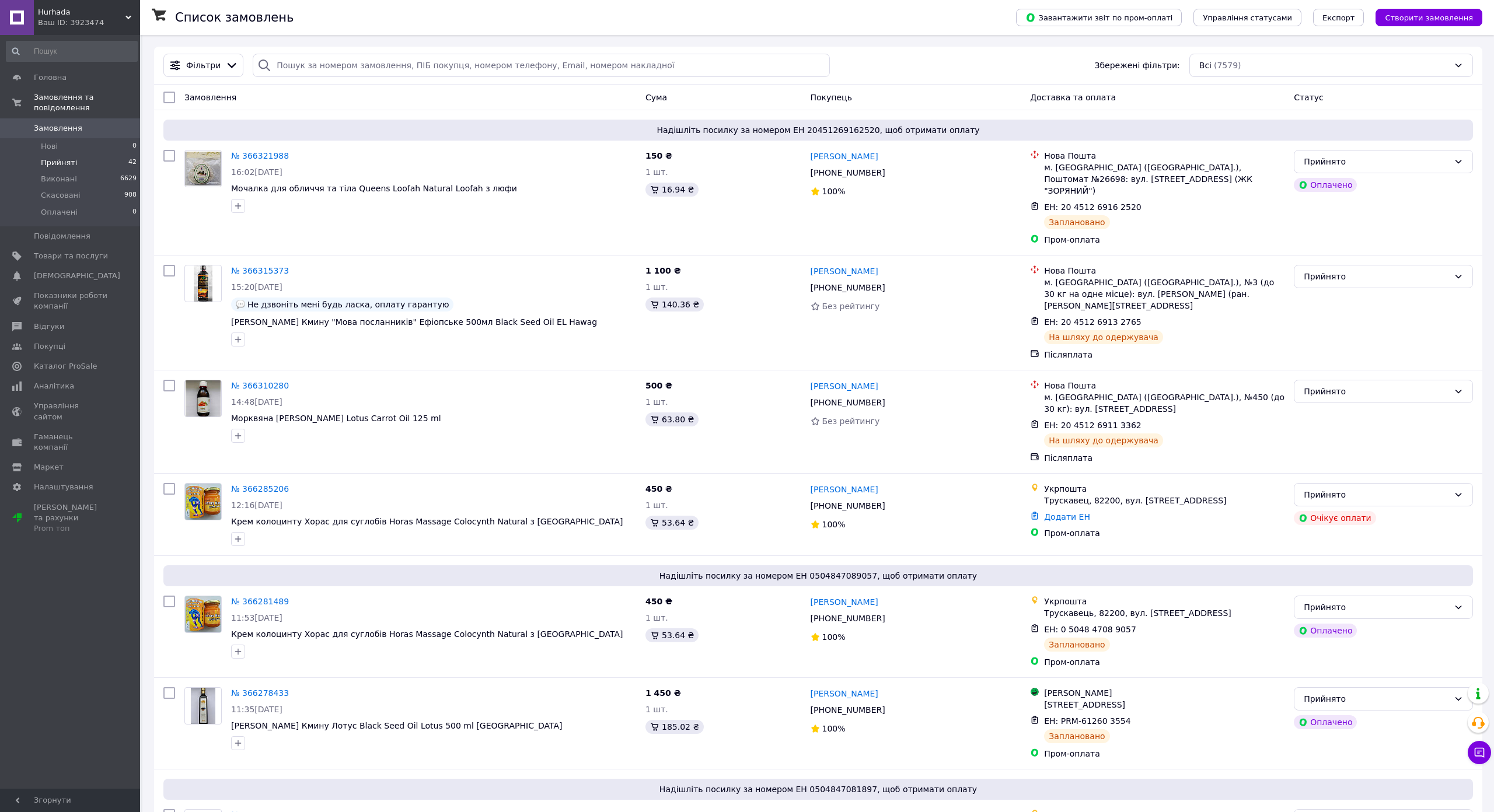
click at [72, 157] on span "Прийняті" at bounding box center [58, 162] width 36 height 10
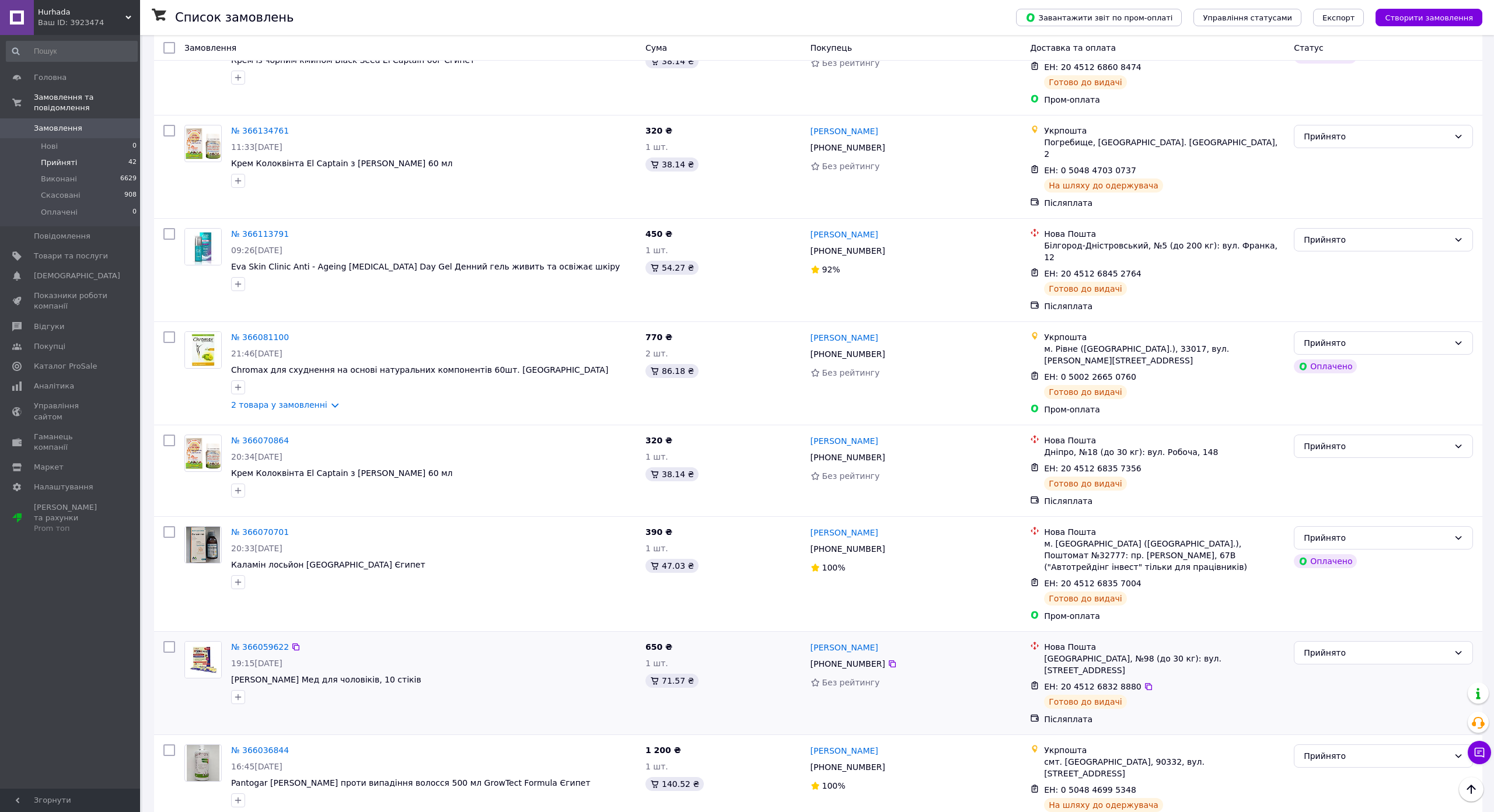
scroll to position [1481, 0]
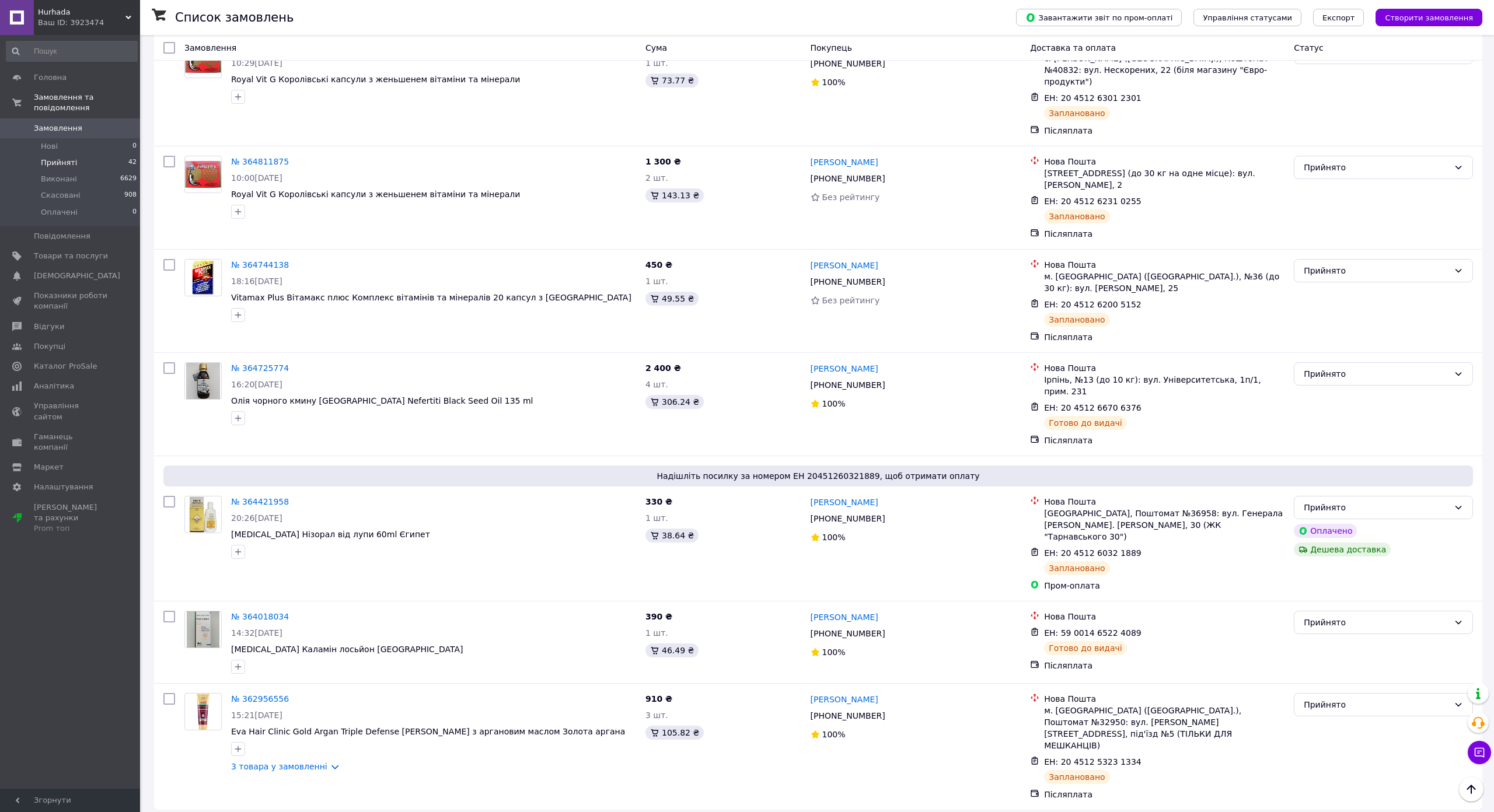
scroll to position [1411, 0]
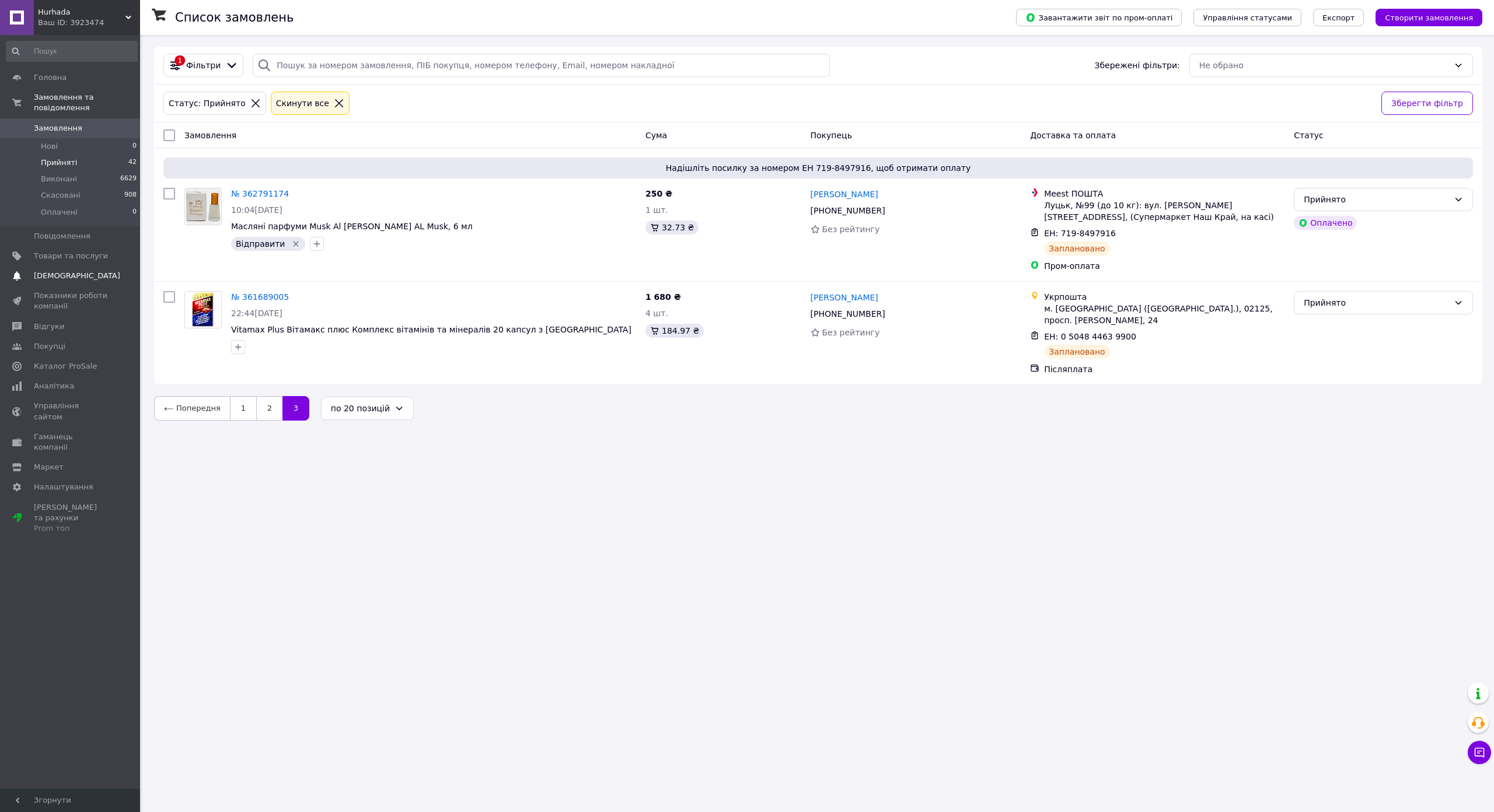
click at [69, 270] on span "[DEMOGRAPHIC_DATA]" at bounding box center [77, 275] width 87 height 10
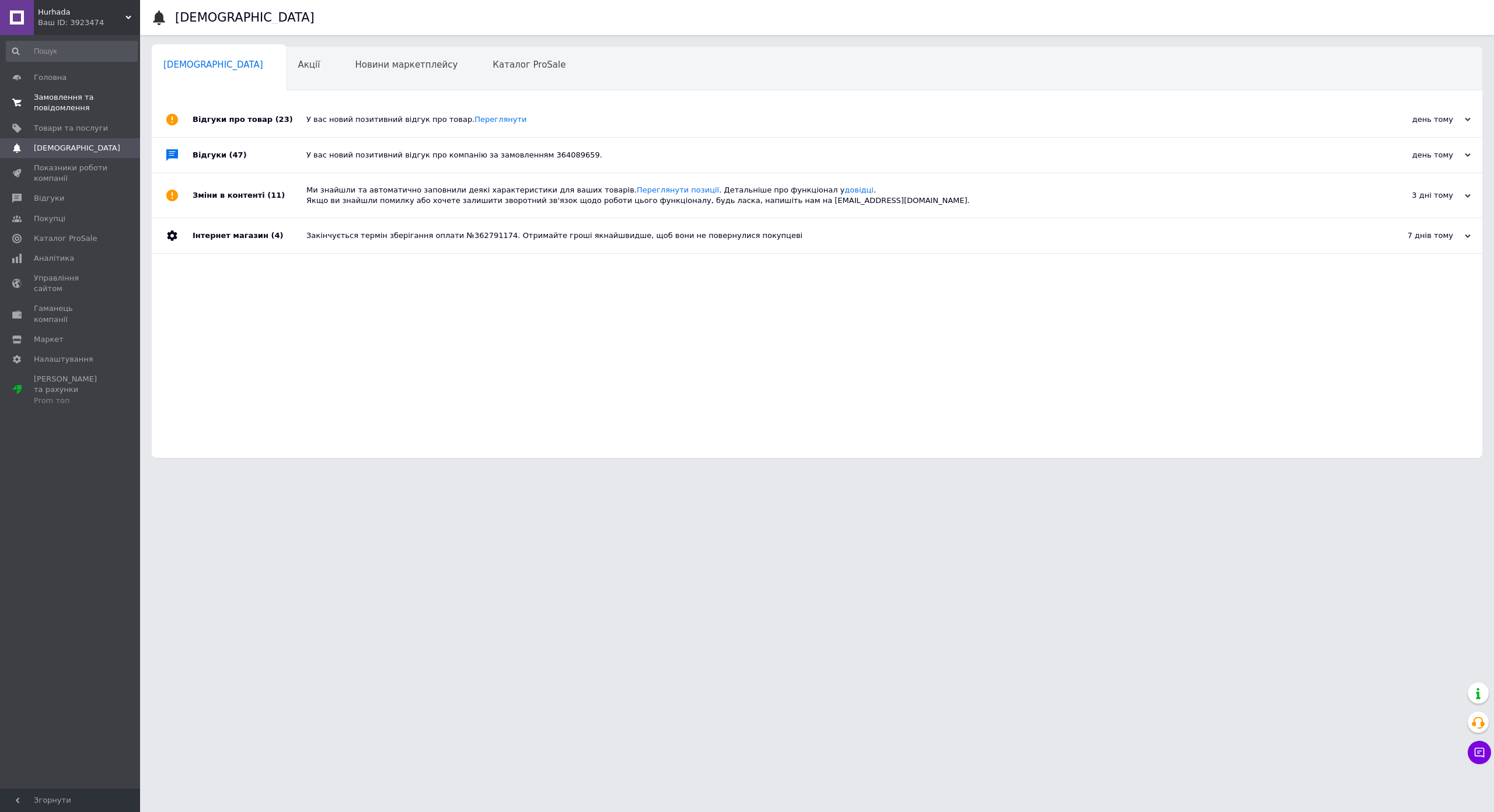
click at [87, 95] on span "Замовлення та повідомлення" at bounding box center [71, 102] width 74 height 21
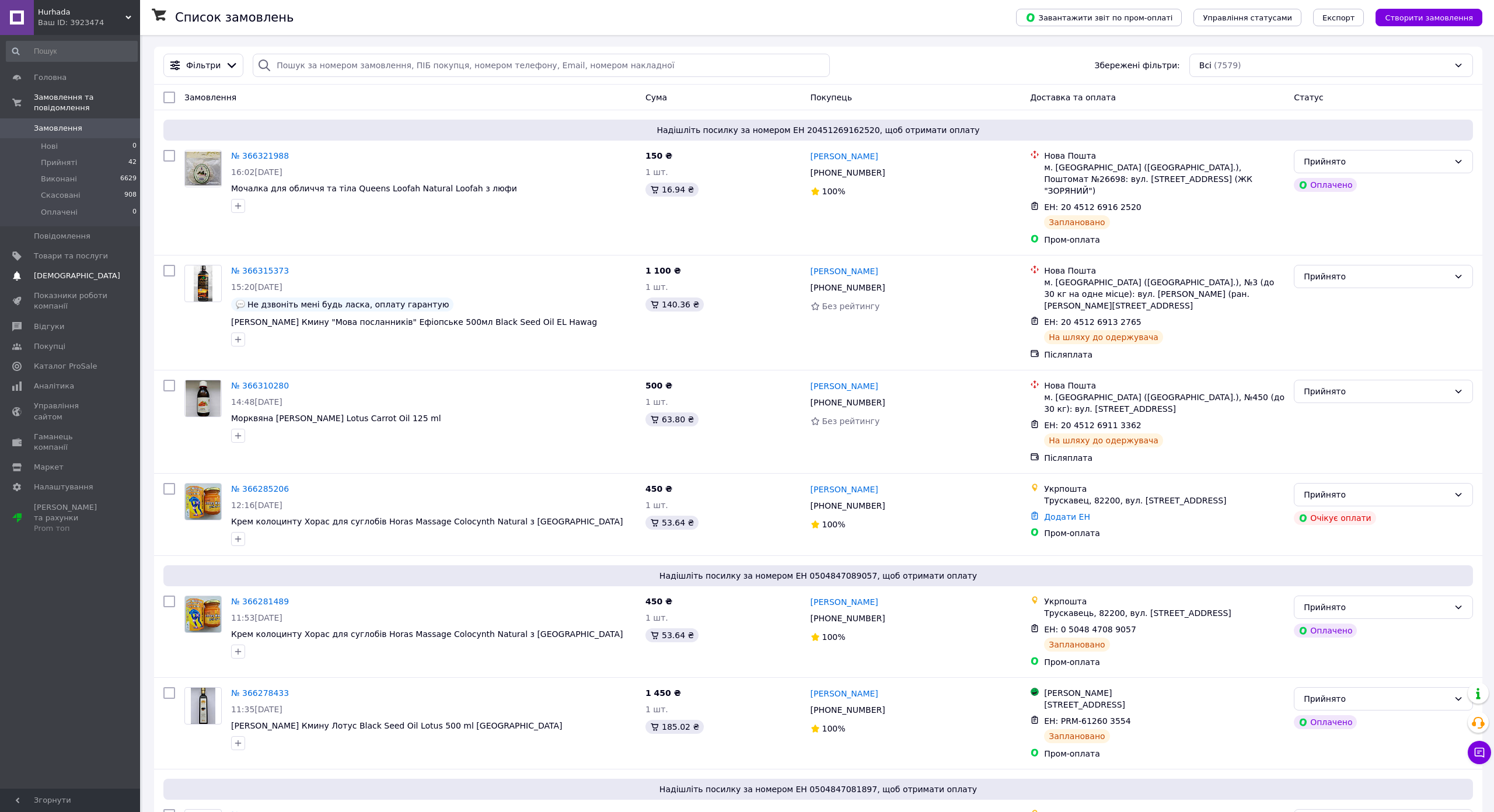
click at [77, 270] on span "[DEMOGRAPHIC_DATA]" at bounding box center [71, 275] width 74 height 10
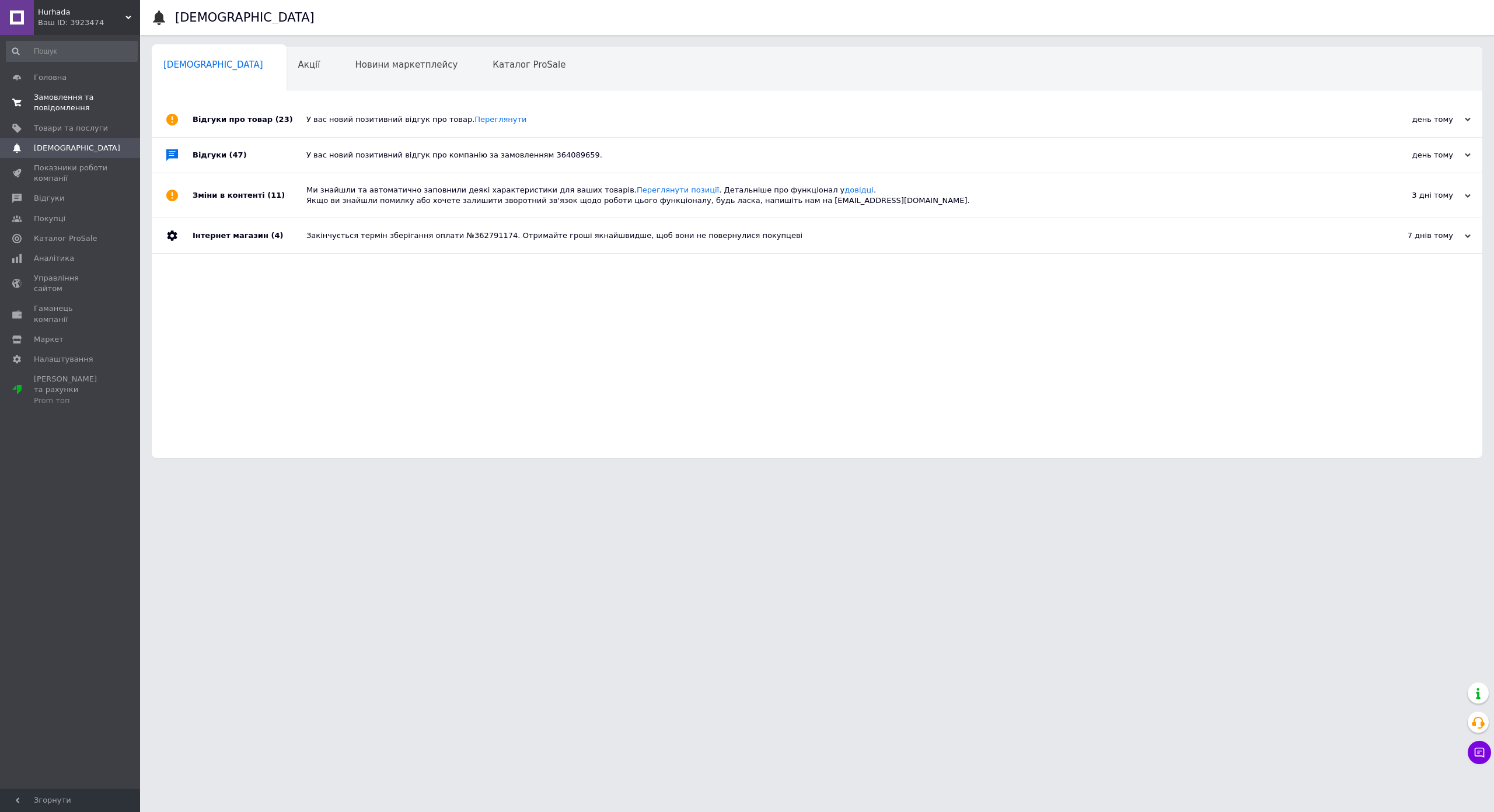
click at [70, 107] on span "Замовлення та повідомлення" at bounding box center [71, 102] width 74 height 21
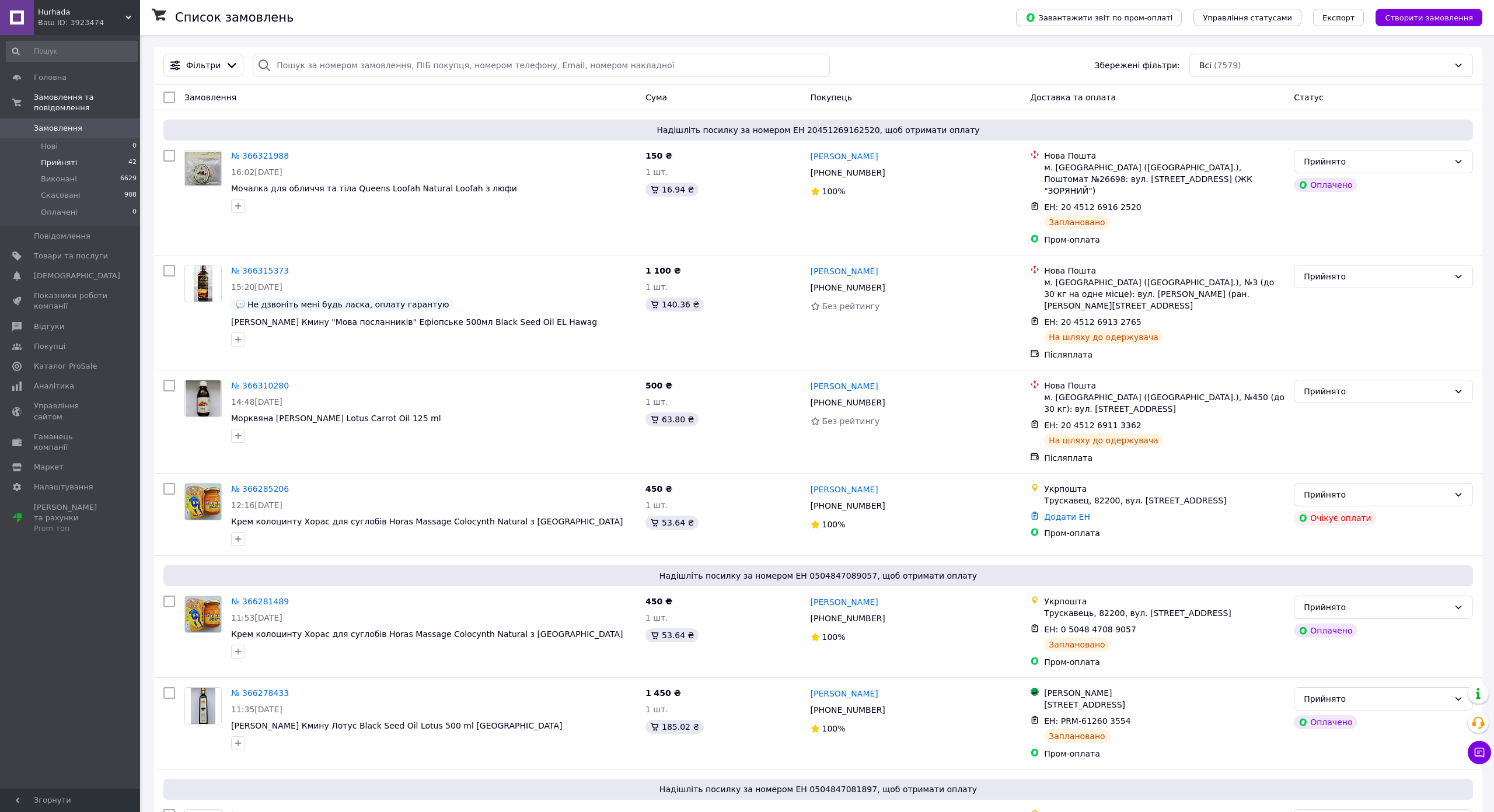
click at [83, 154] on li "Прийняті 42" at bounding box center [71, 163] width 143 height 16
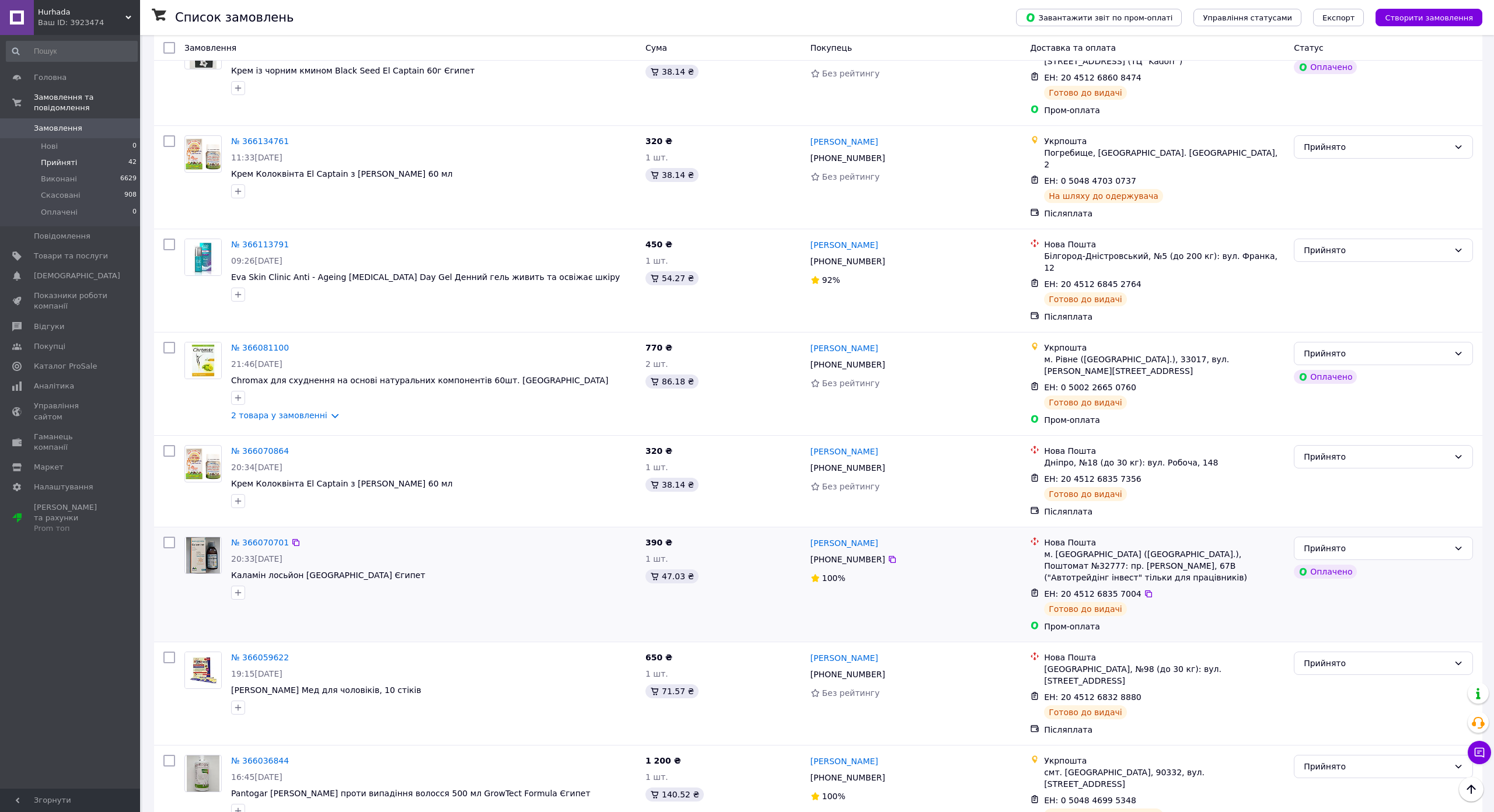
scroll to position [1481, 0]
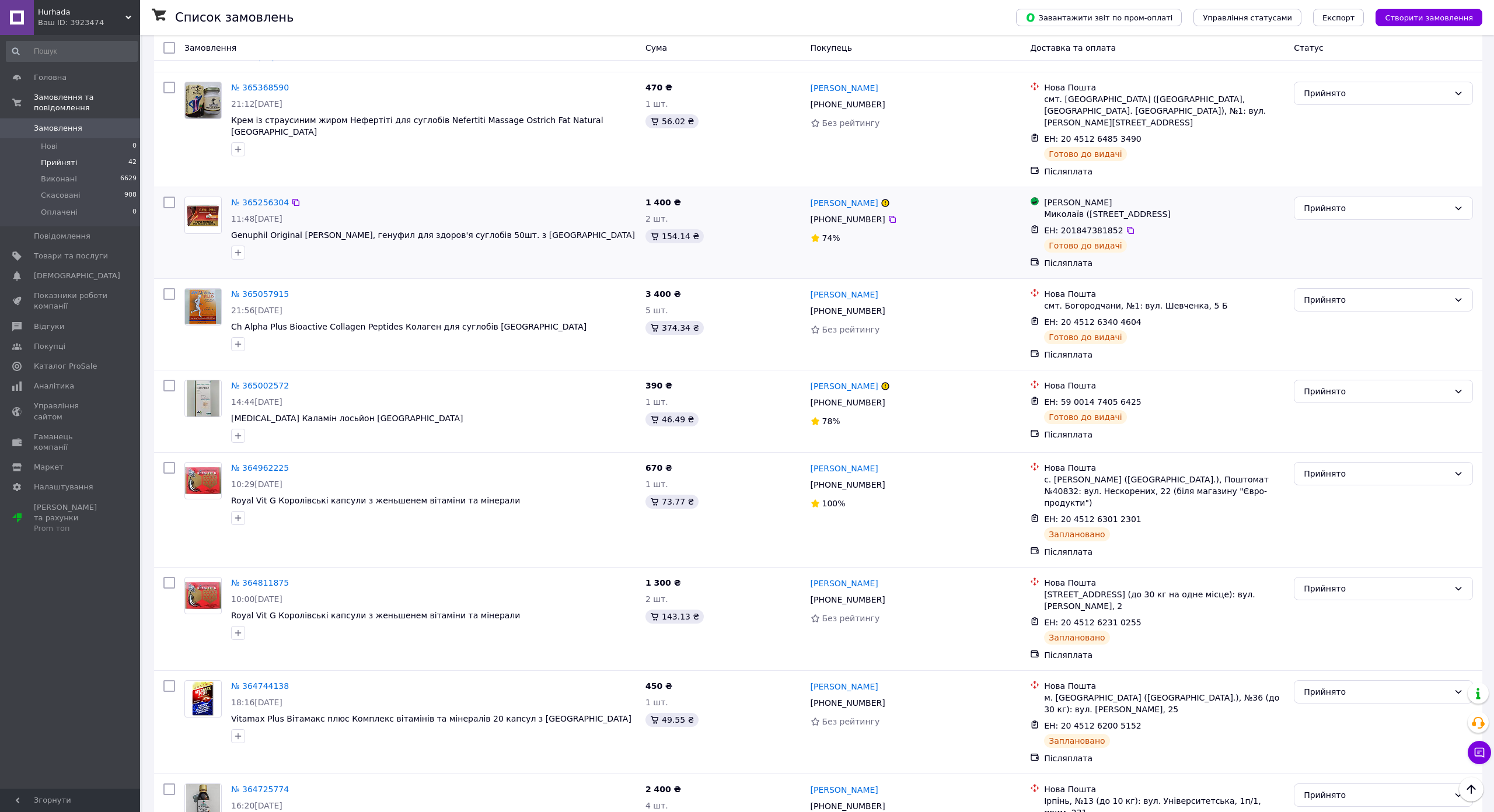
scroll to position [992, 0]
